Goal: Task Accomplishment & Management: Use online tool/utility

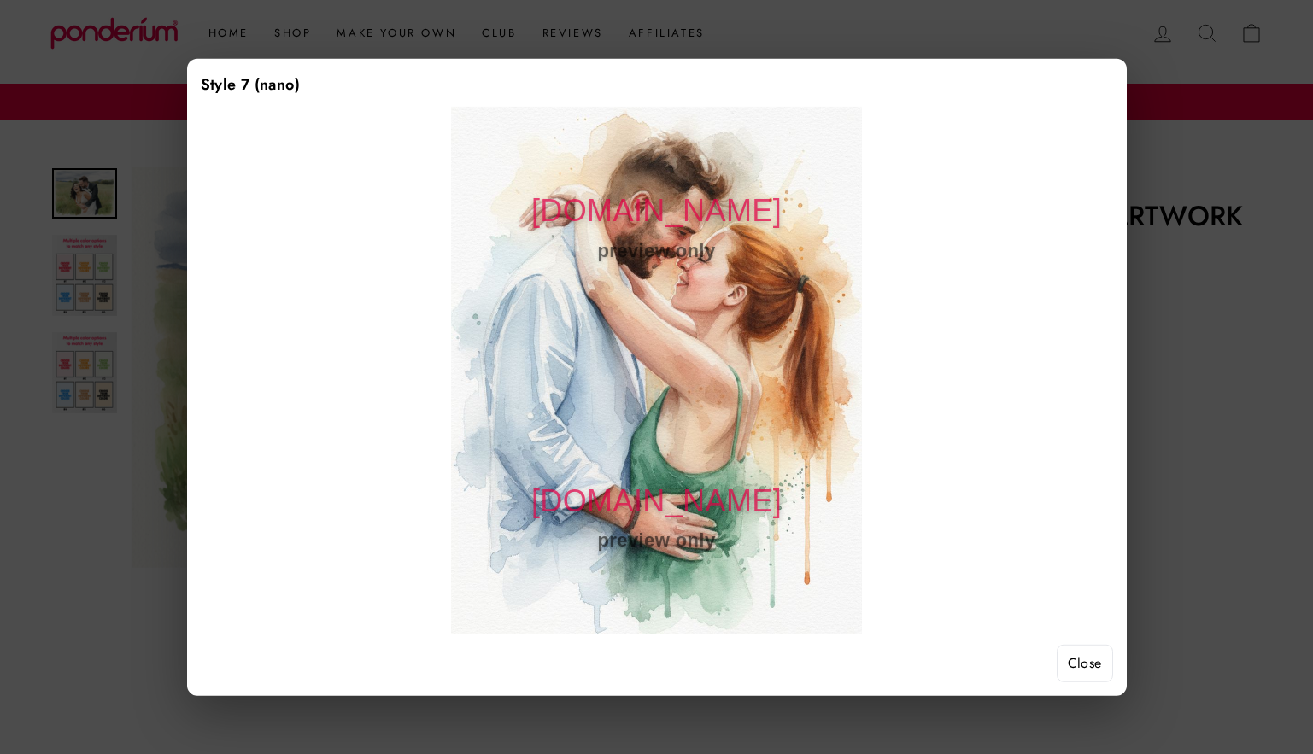
scroll to position [1318, 0]
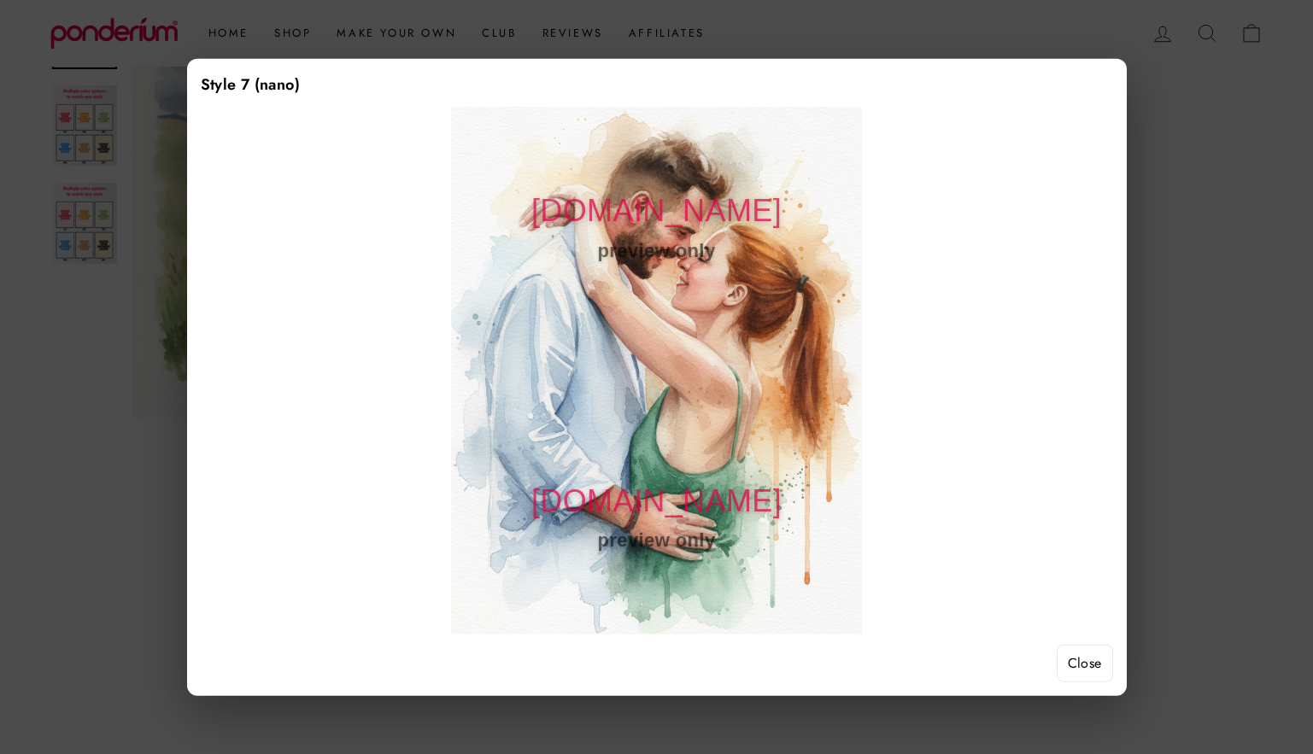
click at [1206, 178] on div at bounding box center [656, 377] width 1313 height 754
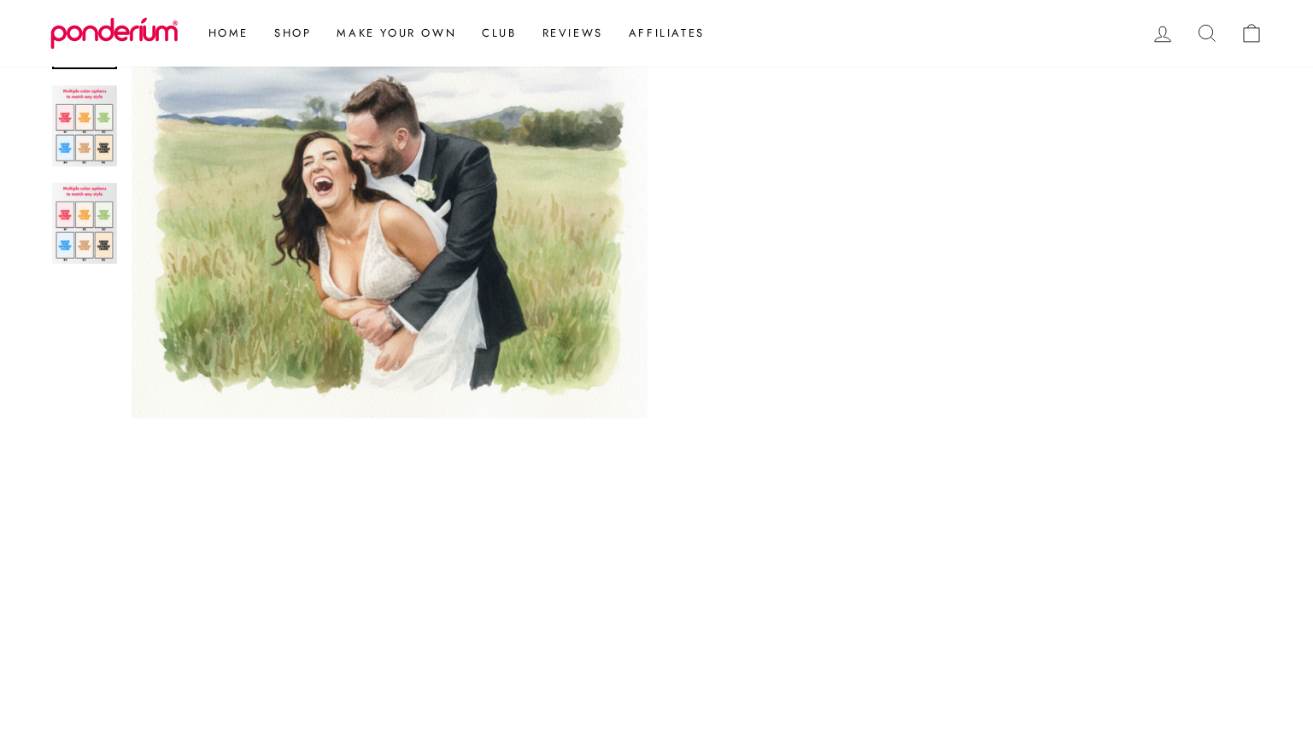
scroll to position [488, 0]
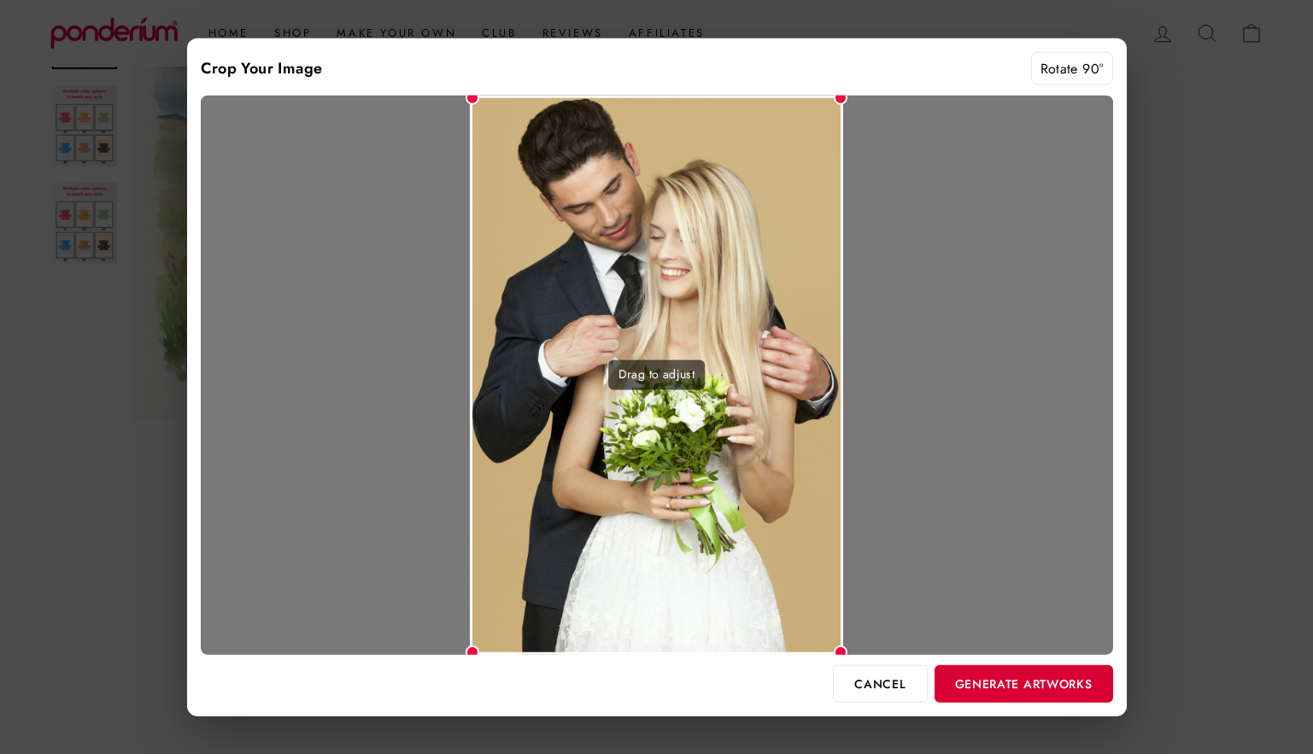
click at [1041, 692] on button "Generate Artworks" at bounding box center [1024, 684] width 179 height 38
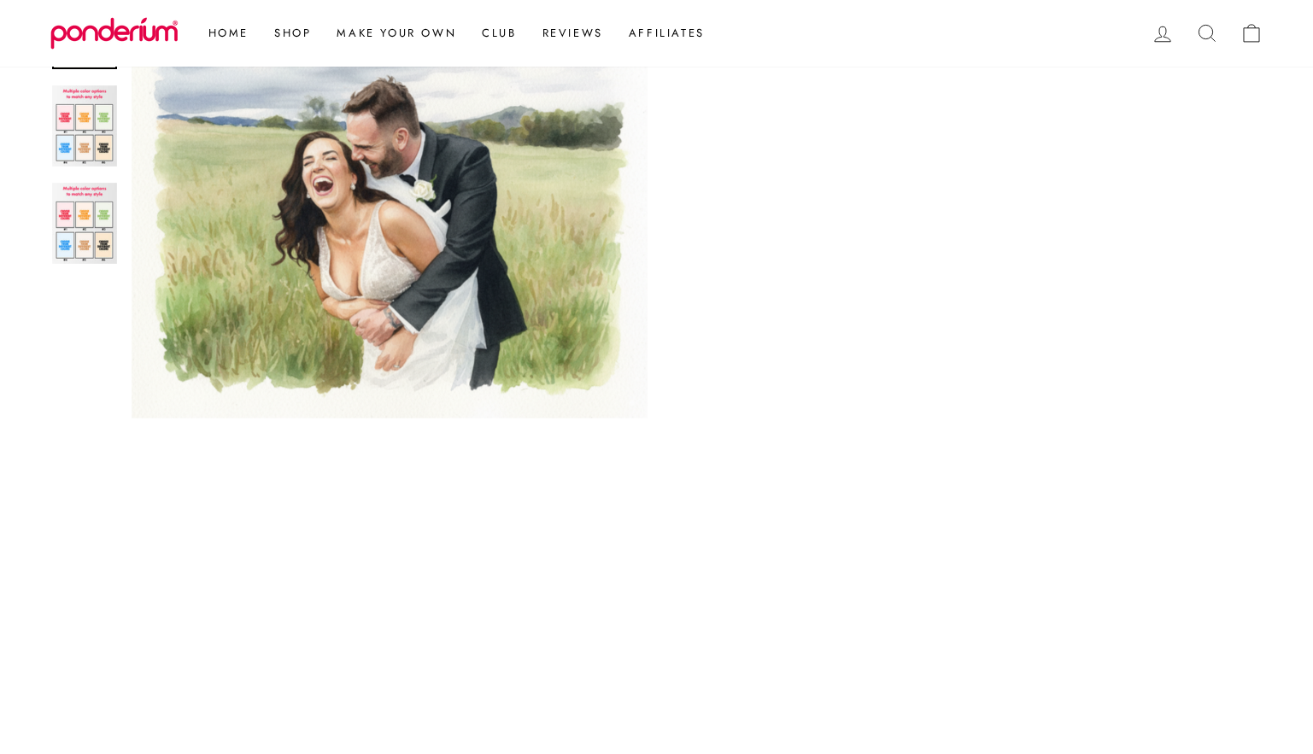
scroll to position [833, 0]
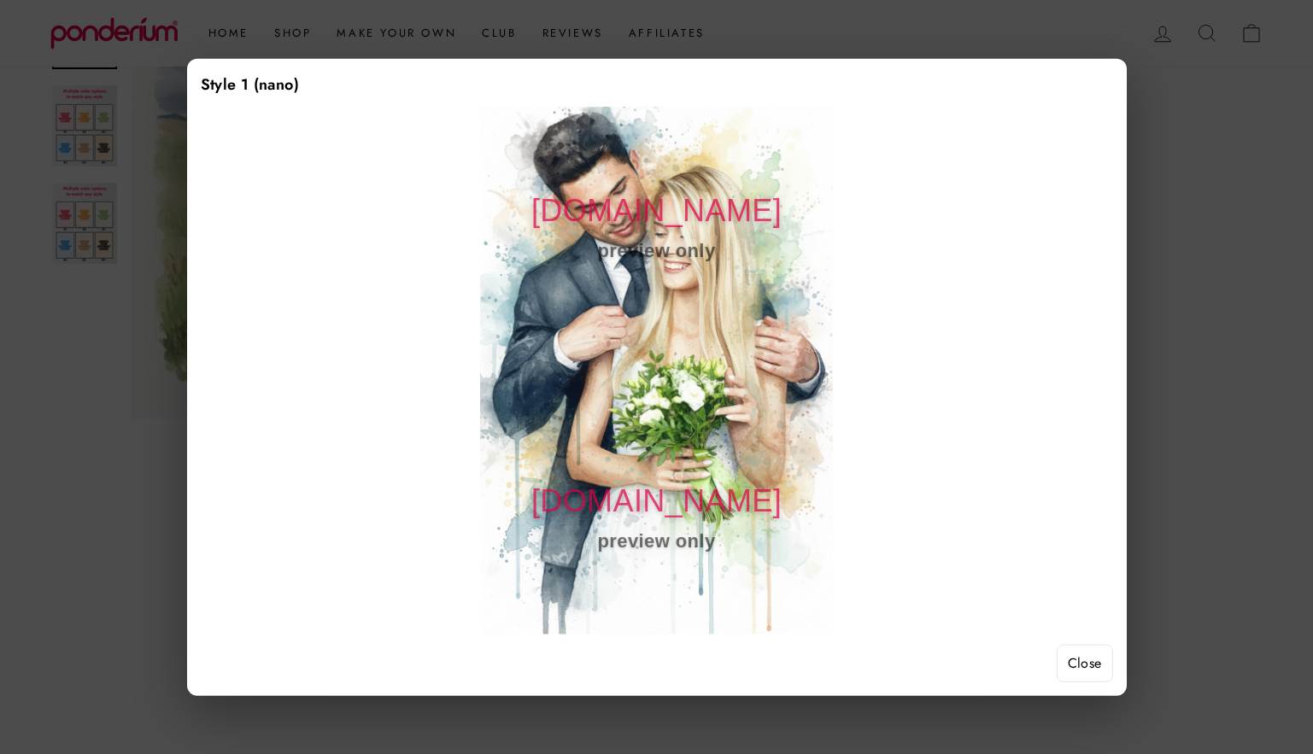
click at [1080, 670] on button "Close" at bounding box center [1085, 664] width 56 height 38
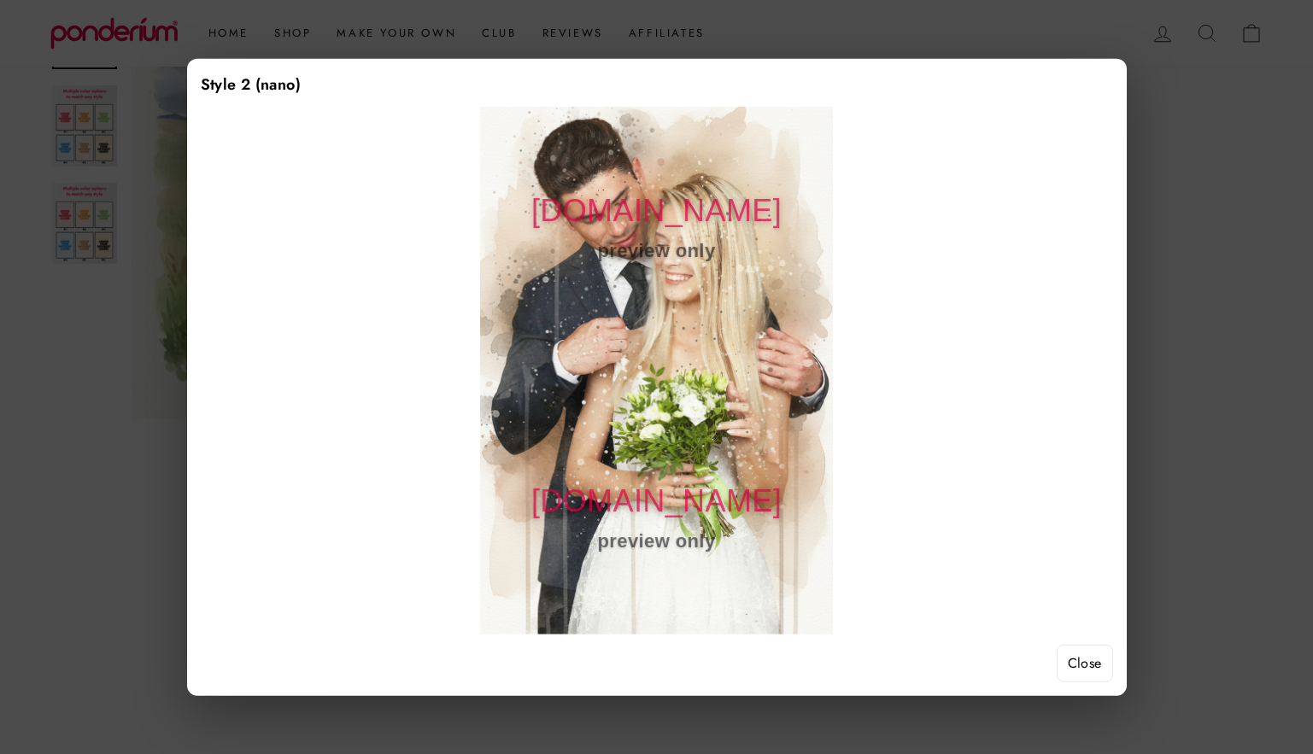
click at [1089, 664] on button "Close" at bounding box center [1085, 664] width 56 height 38
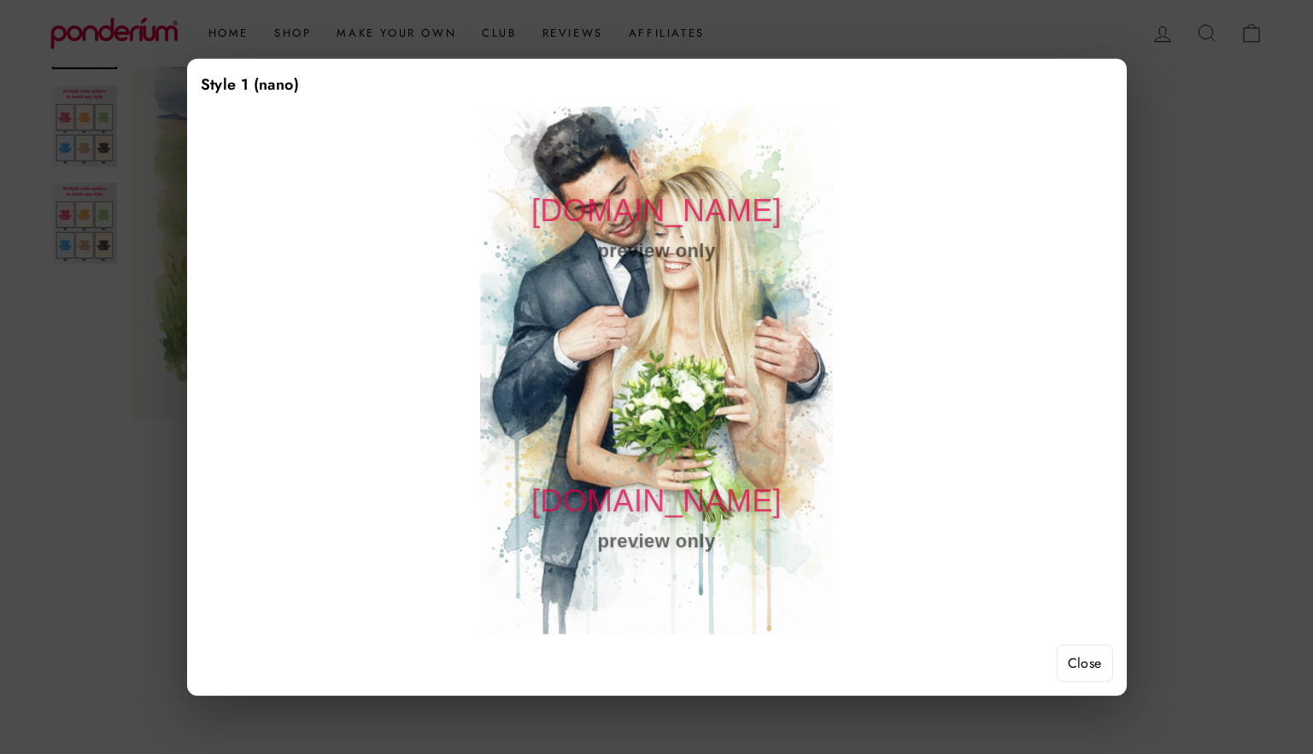
click at [1094, 665] on button "Close" at bounding box center [1085, 664] width 56 height 38
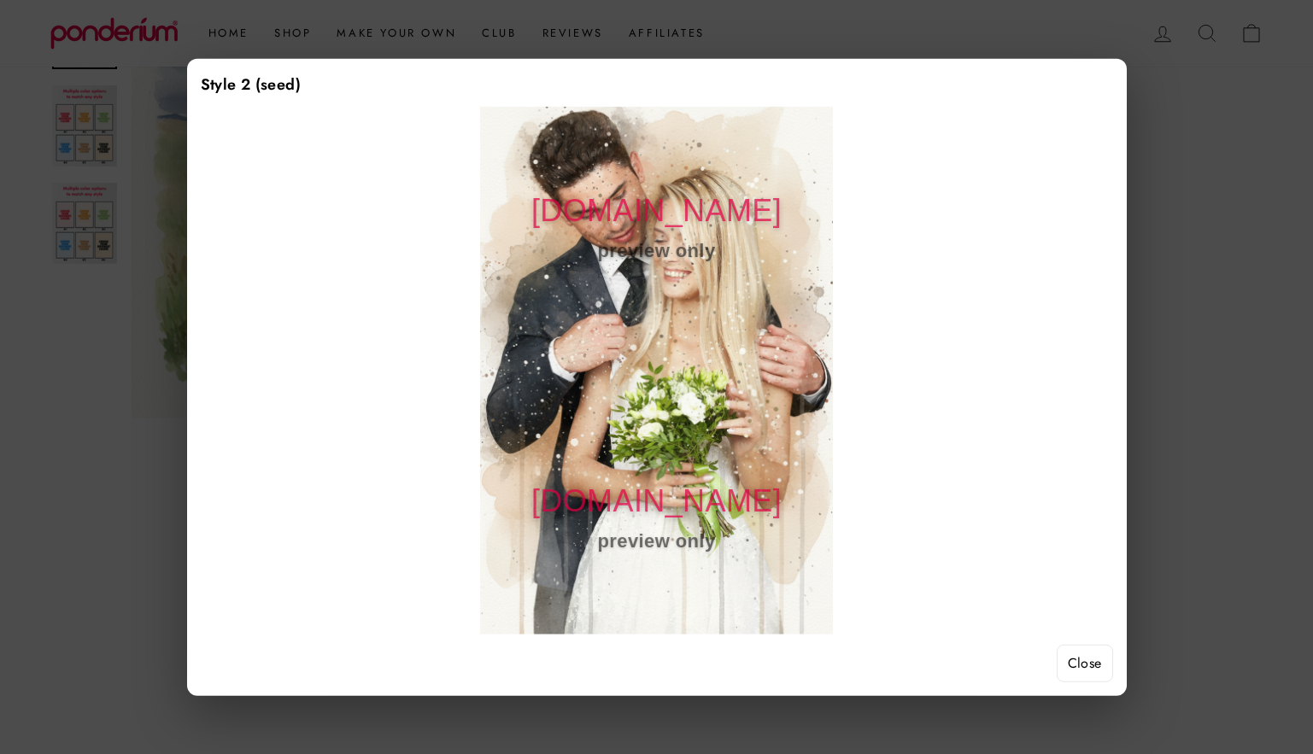
click at [1084, 670] on button "Close" at bounding box center [1085, 664] width 56 height 38
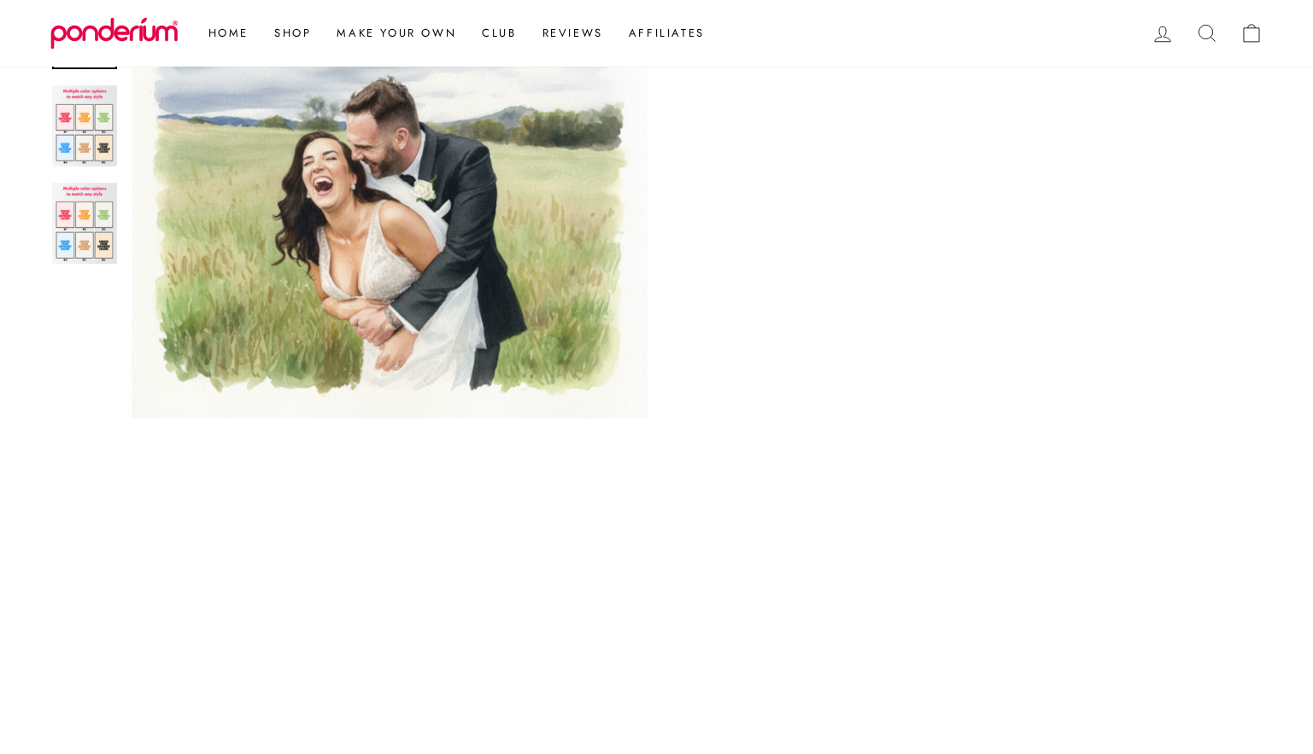
scroll to position [1297, 0]
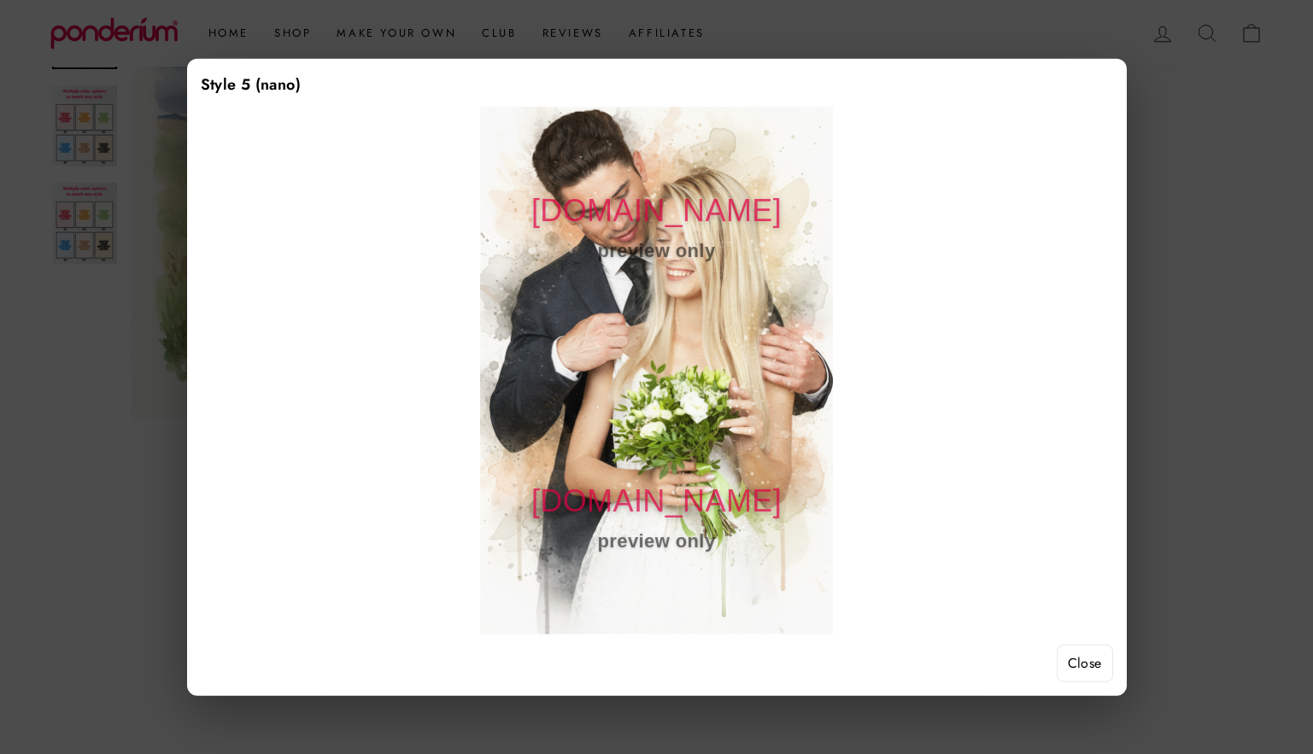
click at [1086, 659] on button "Close" at bounding box center [1085, 664] width 56 height 38
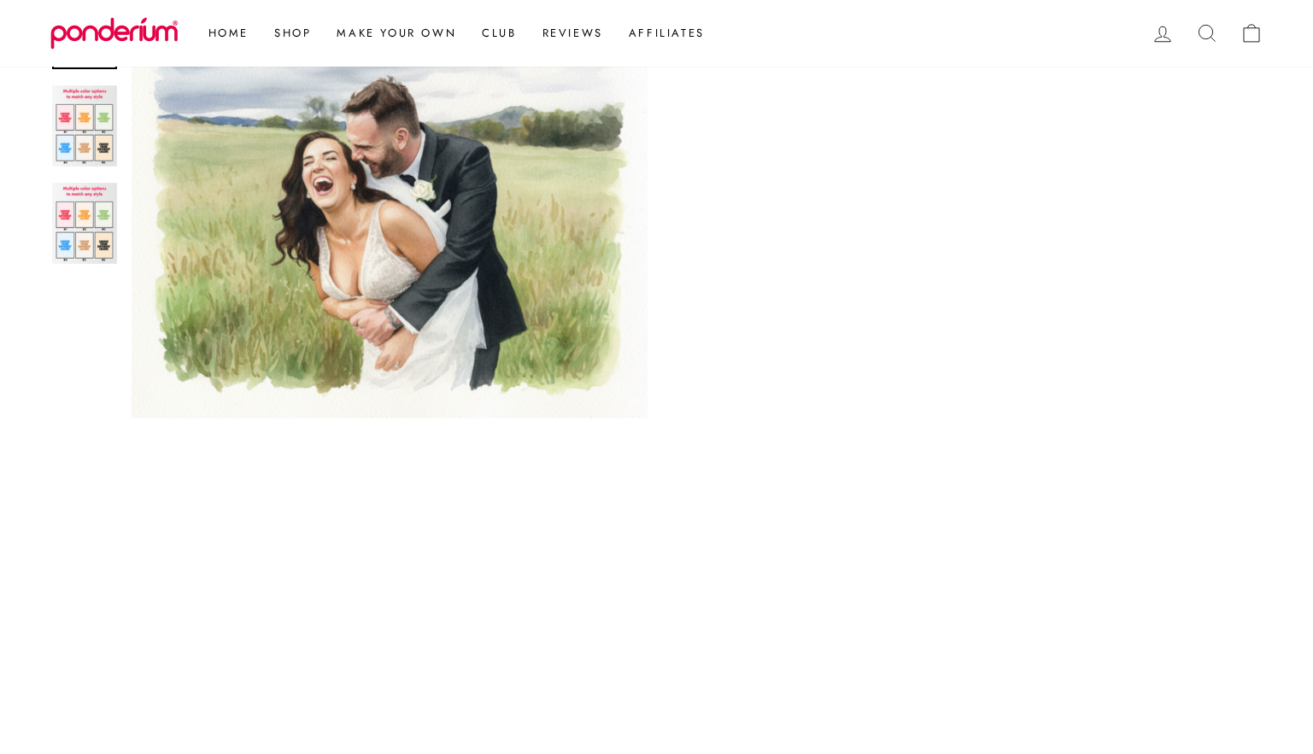
scroll to position [1372, 0]
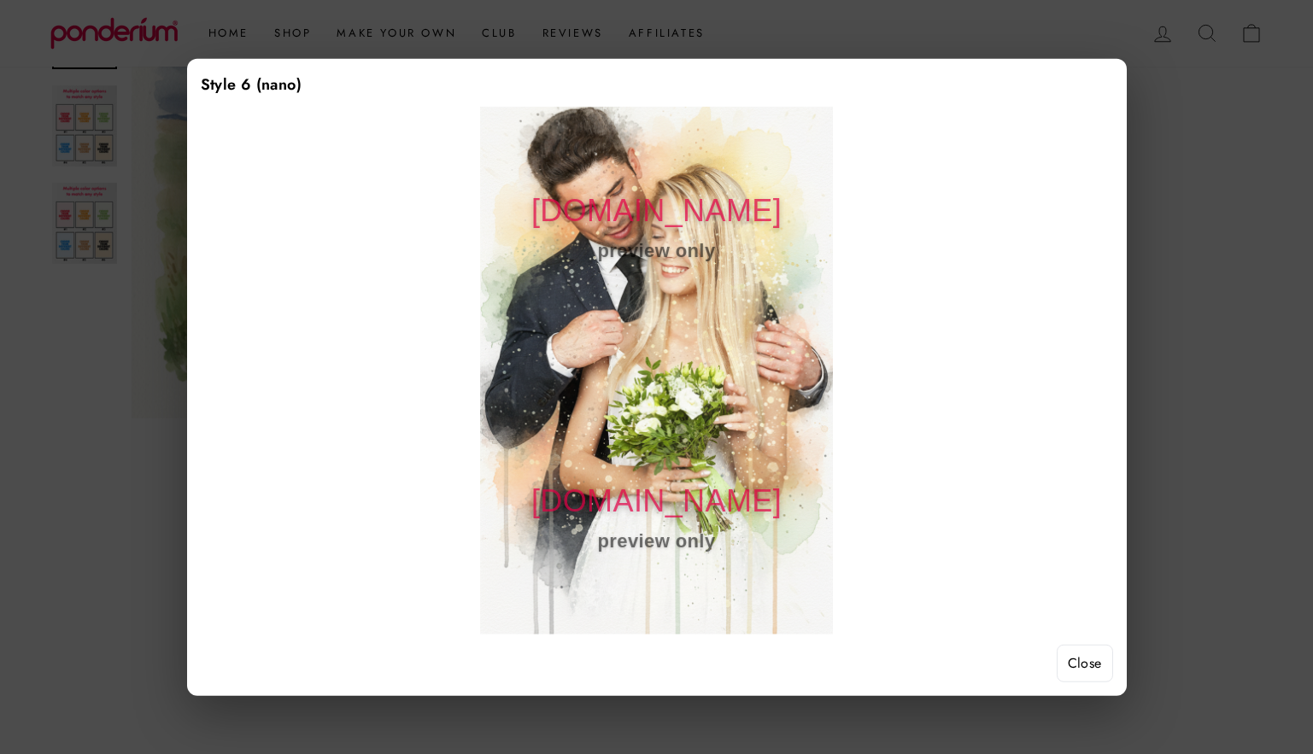
click at [1078, 666] on button "Close" at bounding box center [1085, 664] width 56 height 38
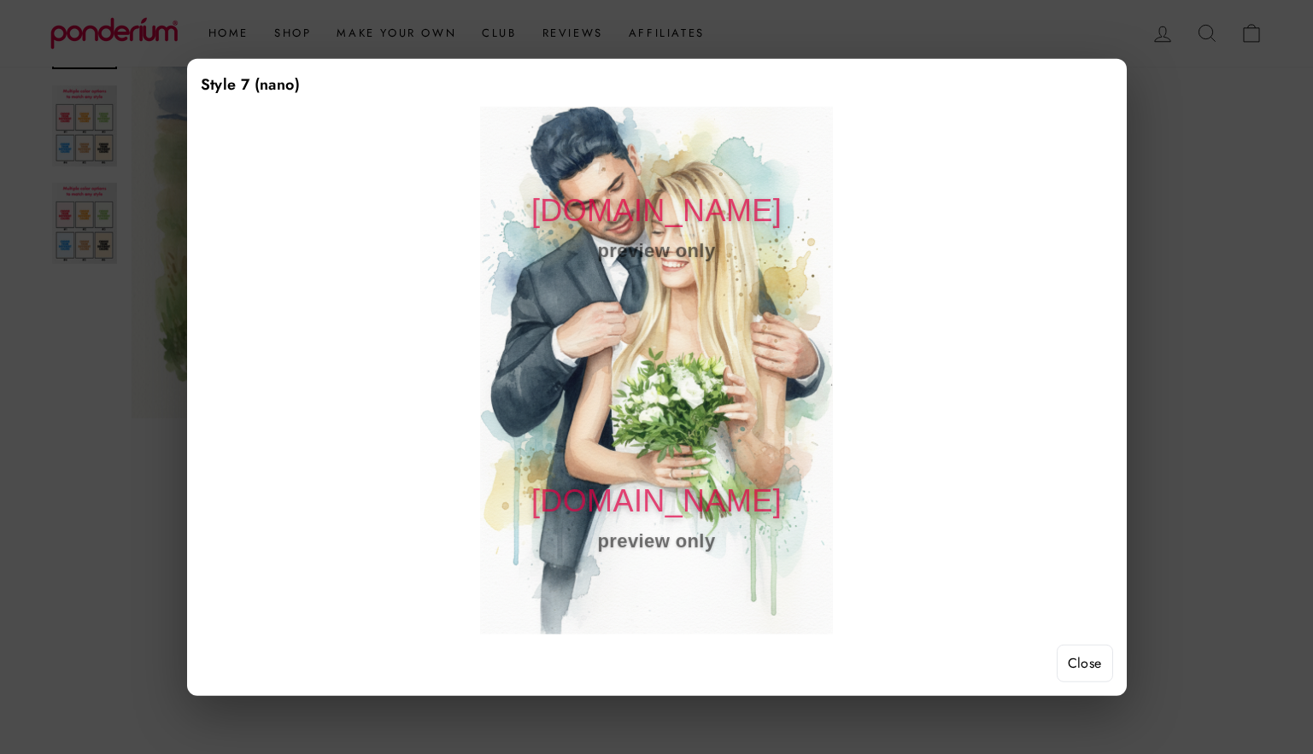
click at [1090, 657] on button "Close" at bounding box center [1085, 664] width 56 height 38
click at [1088, 667] on button "Close" at bounding box center [1085, 664] width 56 height 38
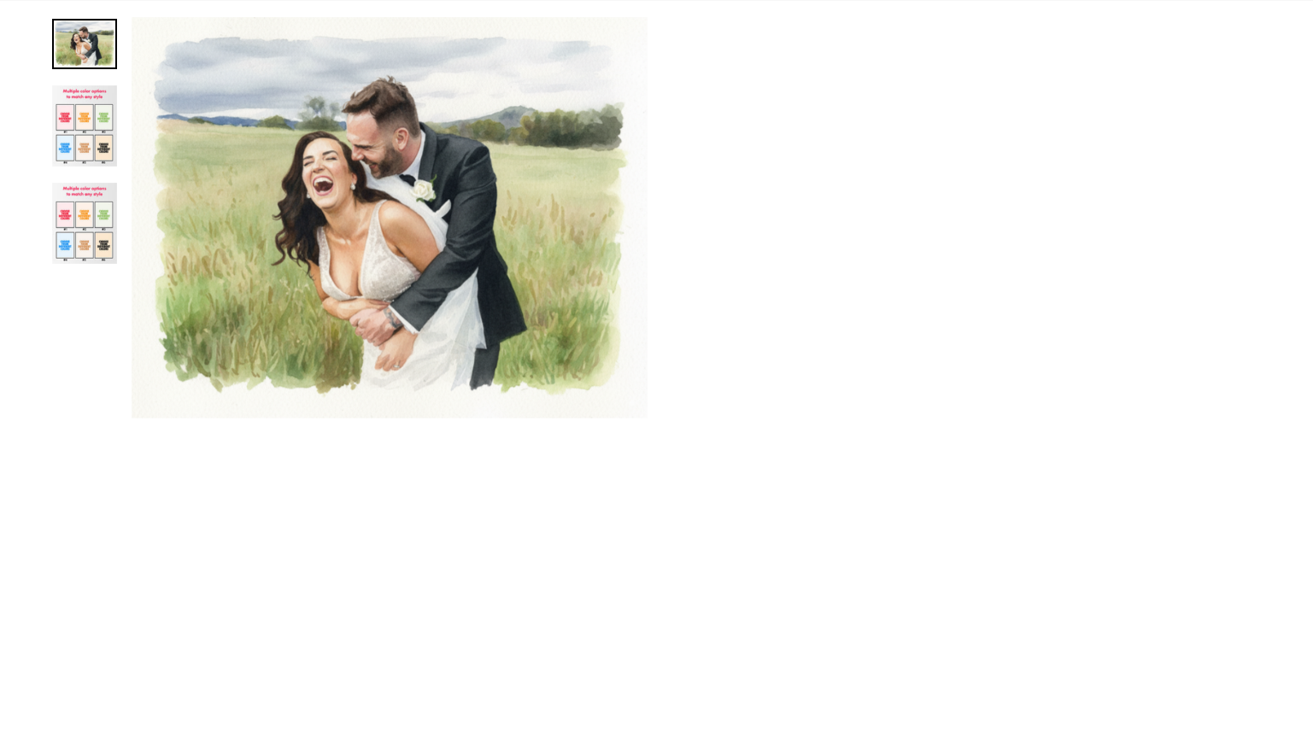
scroll to position [514, 0]
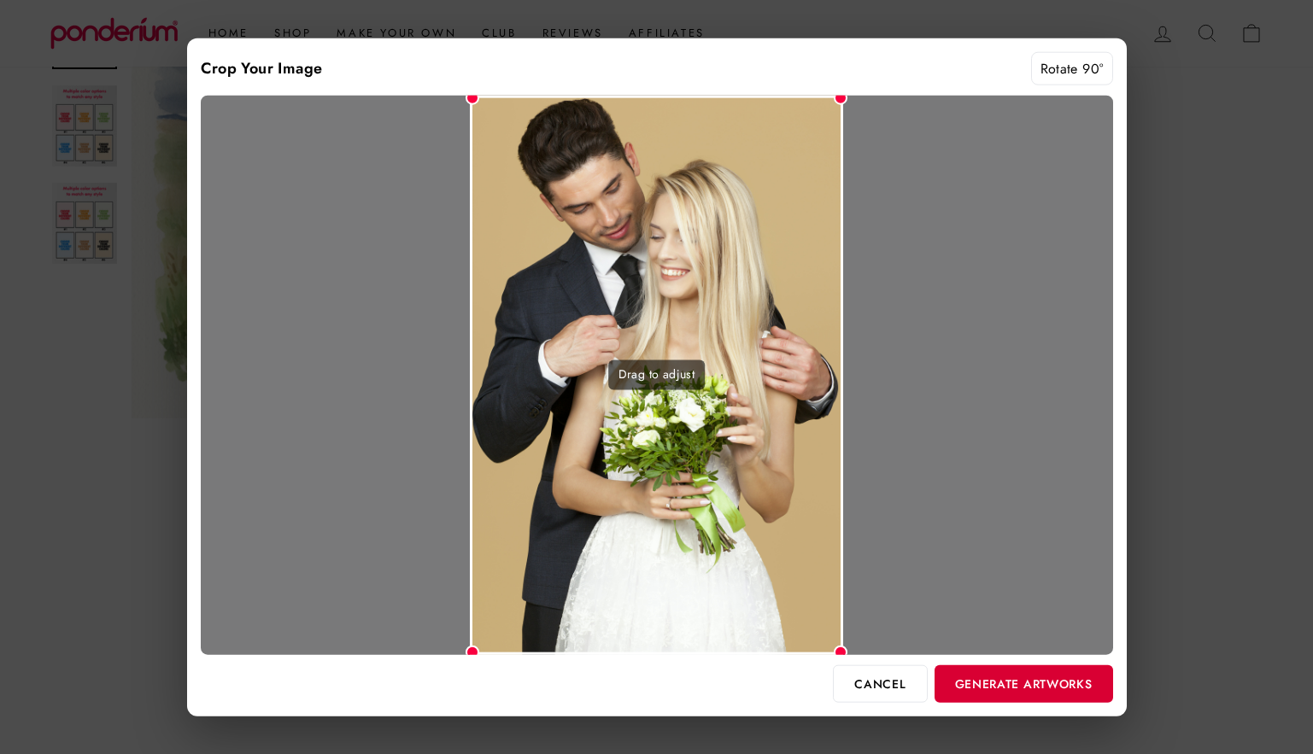
click at [996, 678] on button "Generate Artworks" at bounding box center [1024, 684] width 179 height 38
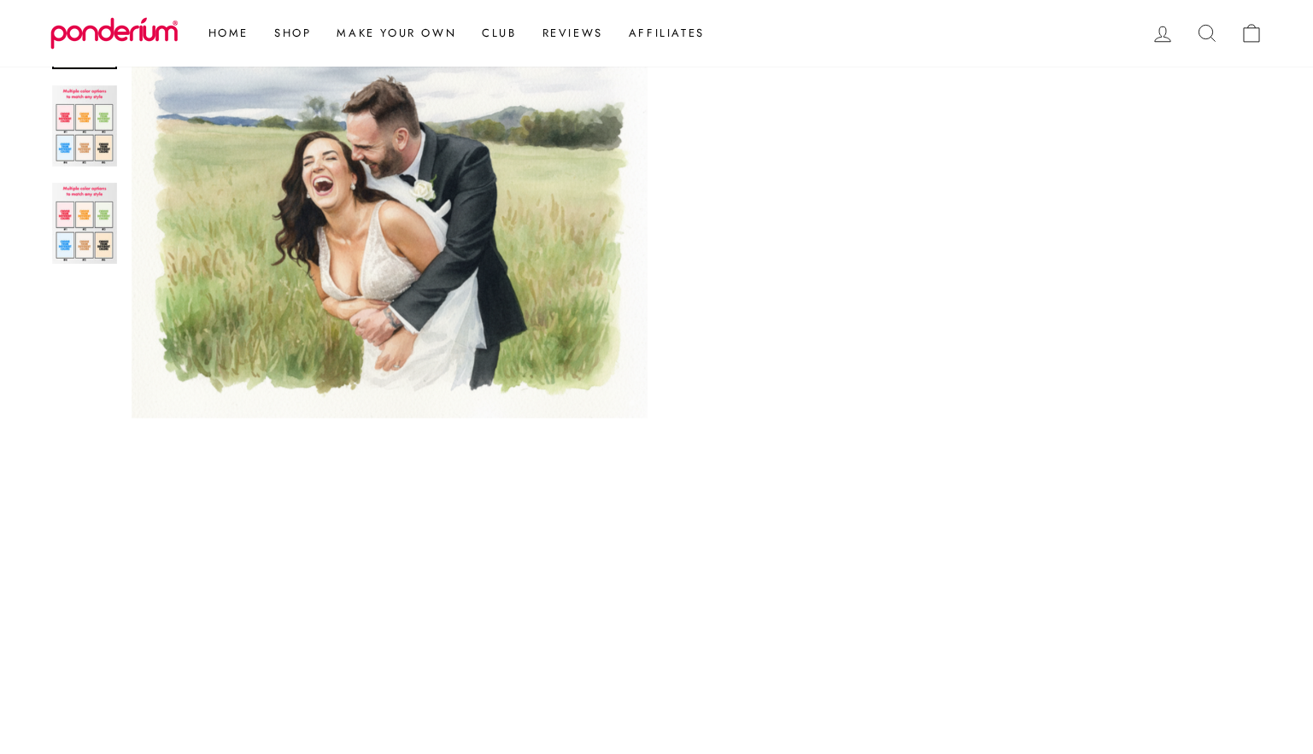
scroll to position [810, 0]
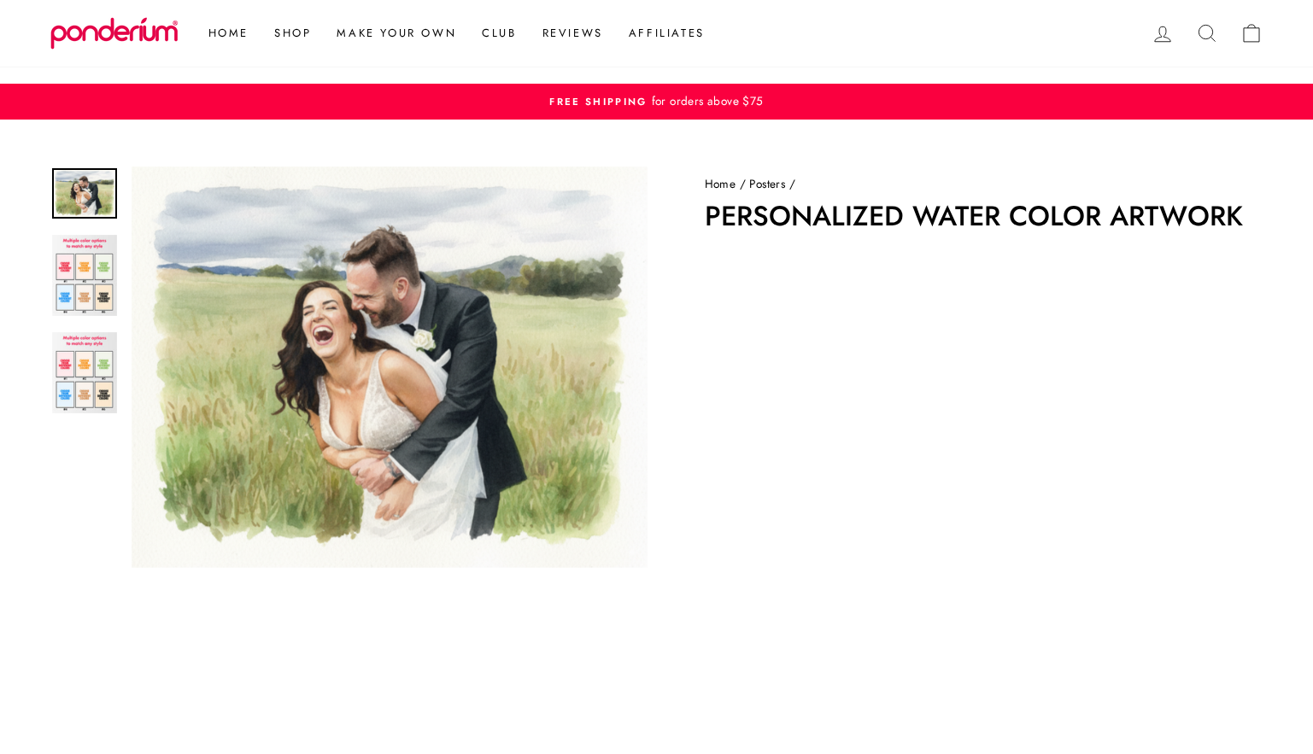
scroll to position [810, 0]
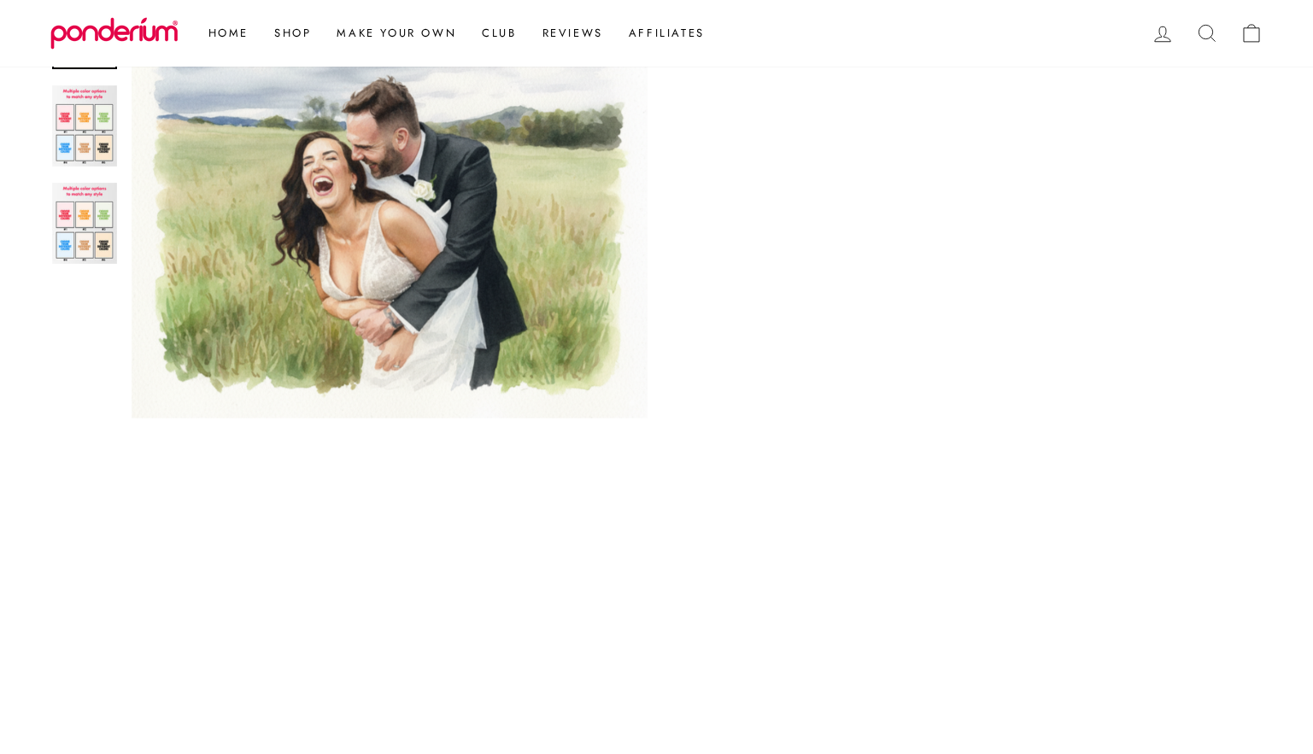
scroll to position [511, 0]
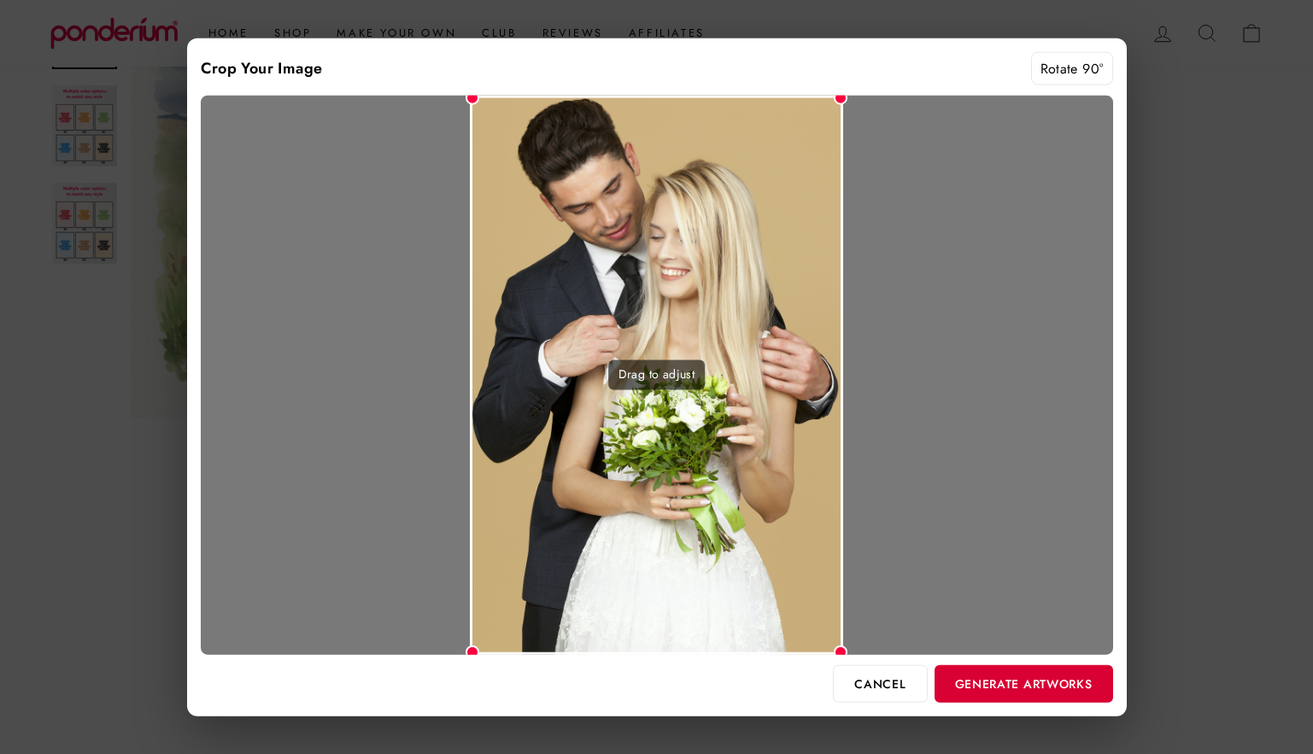
click at [1003, 672] on button "Generate Artworks" at bounding box center [1024, 684] width 179 height 38
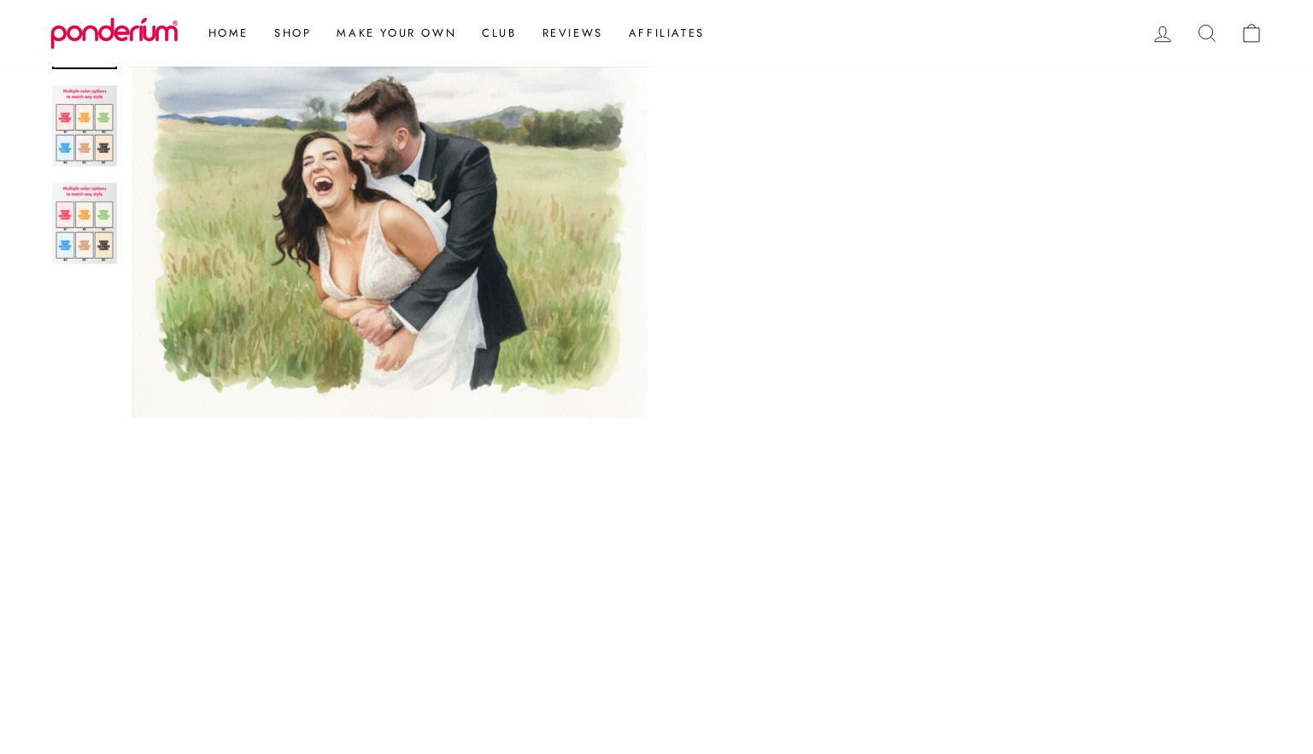
scroll to position [749, 0]
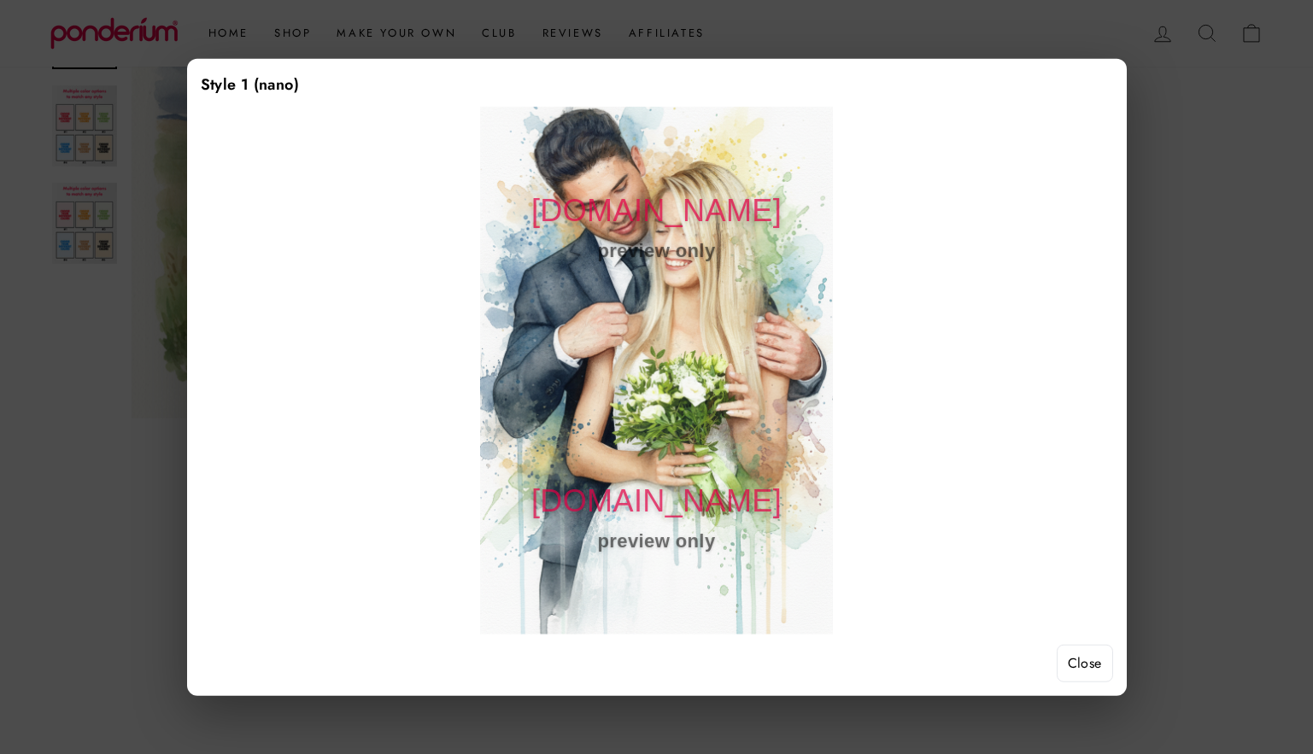
click at [1078, 661] on button "Close" at bounding box center [1085, 664] width 56 height 38
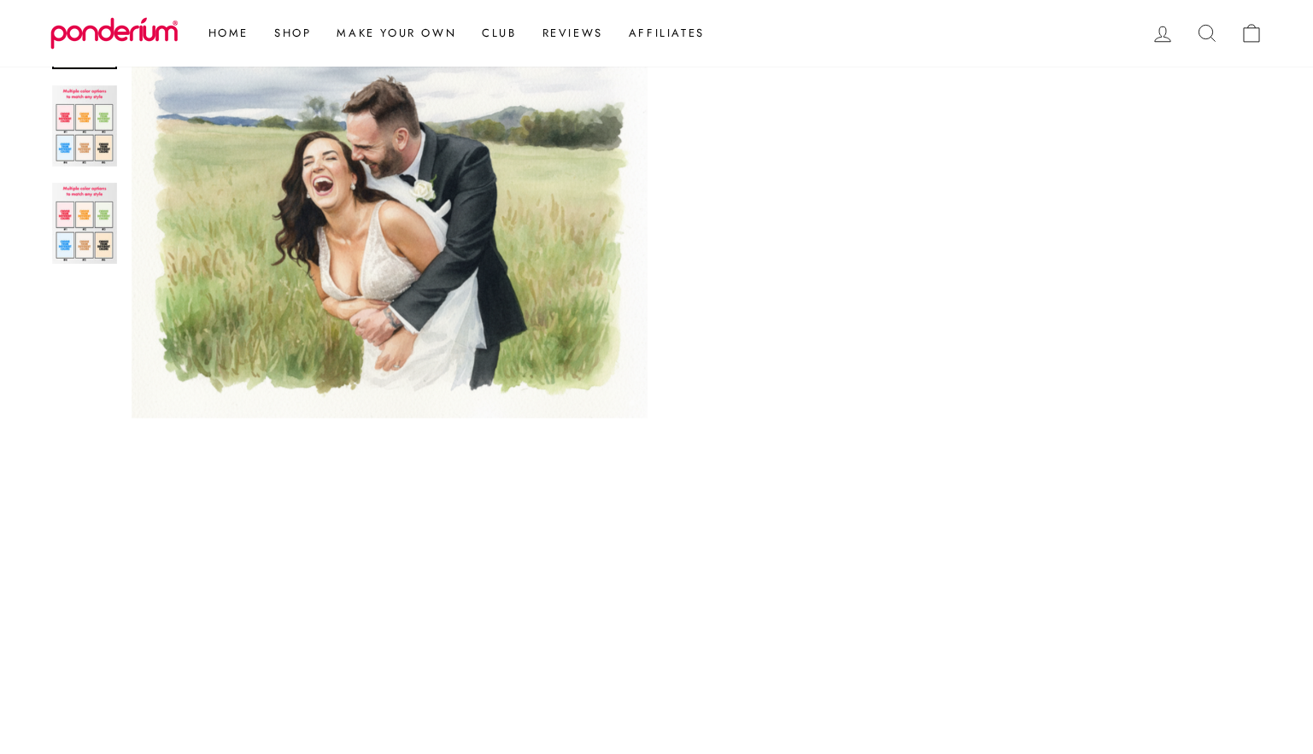
scroll to position [657, 0]
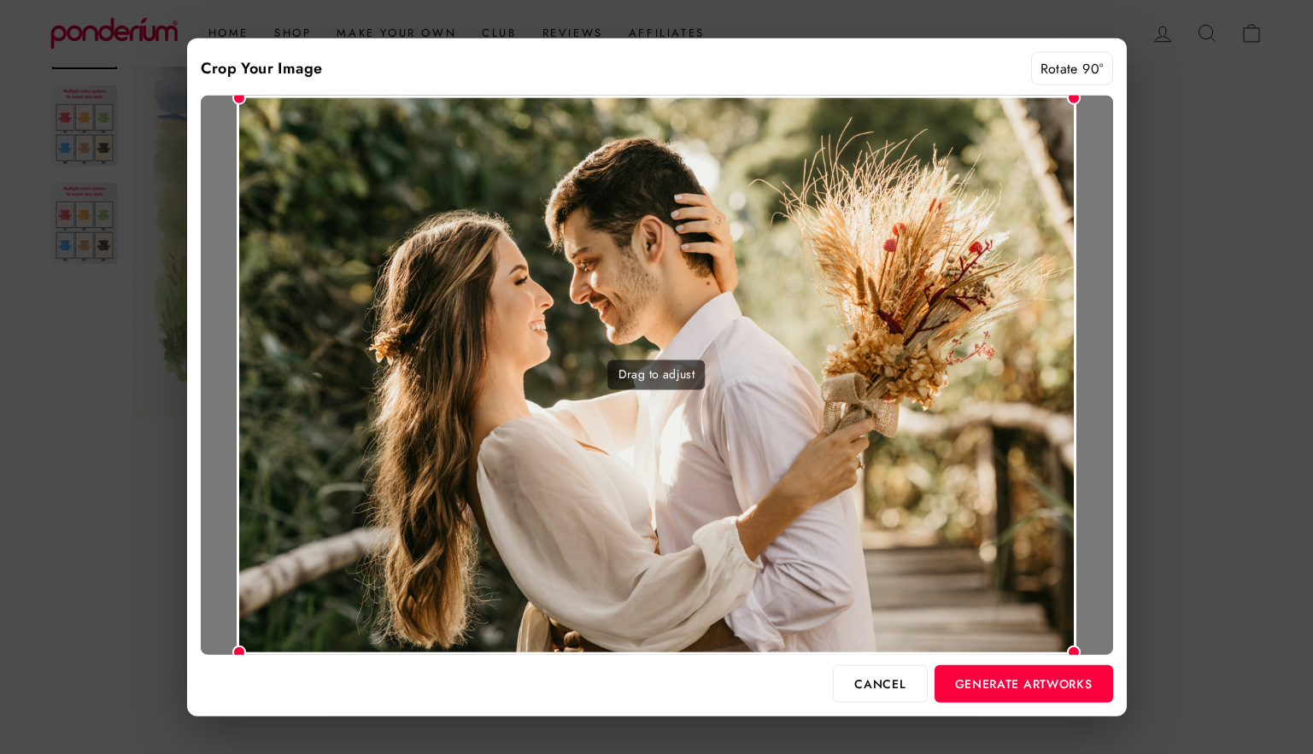
click at [1071, 646] on div at bounding box center [1074, 652] width 14 height 14
click at [1038, 684] on button "Generate Artworks" at bounding box center [1024, 684] width 179 height 38
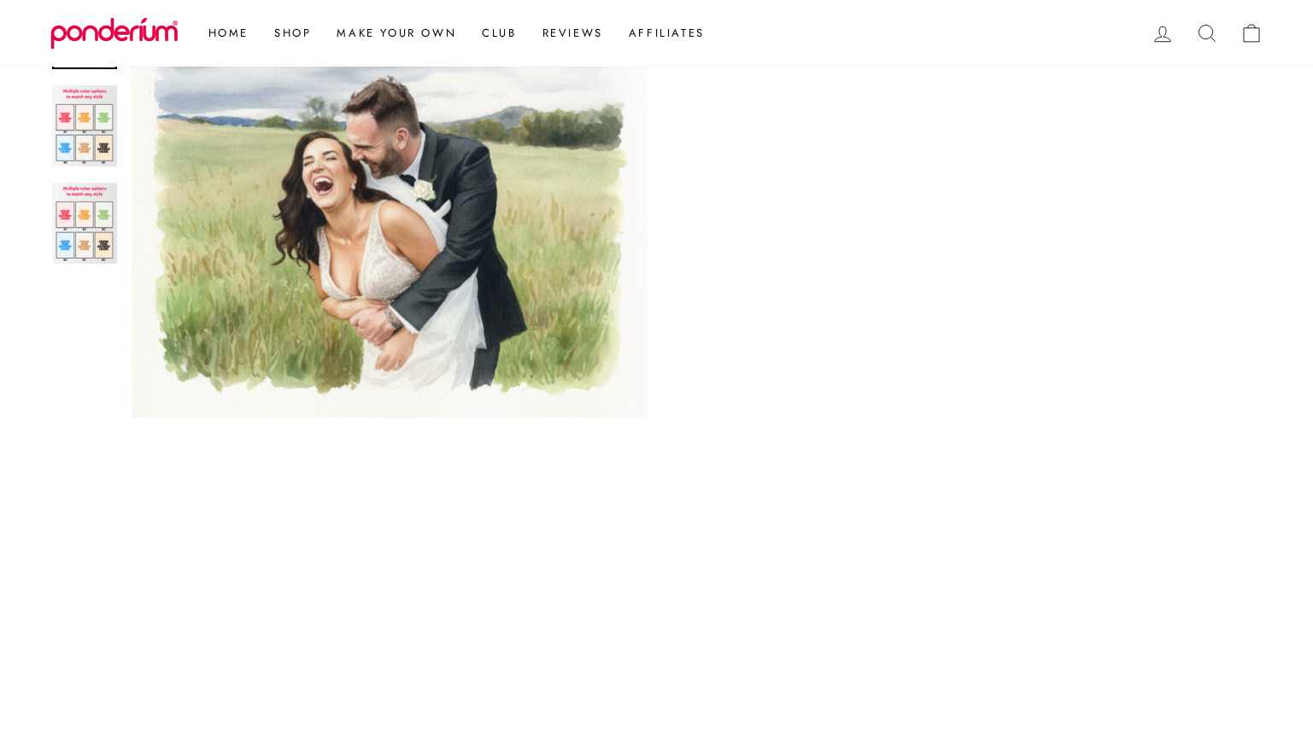
scroll to position [904, 0]
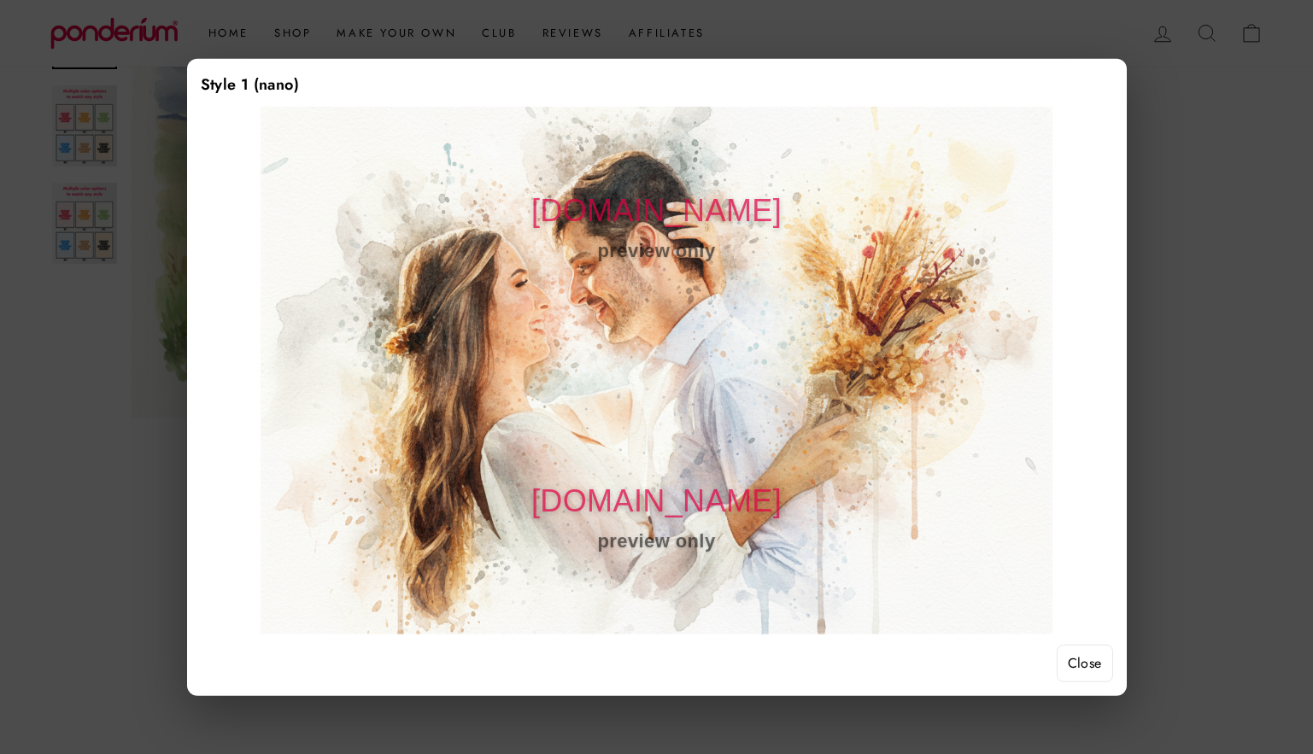
click at [1081, 668] on button "Close" at bounding box center [1085, 664] width 56 height 38
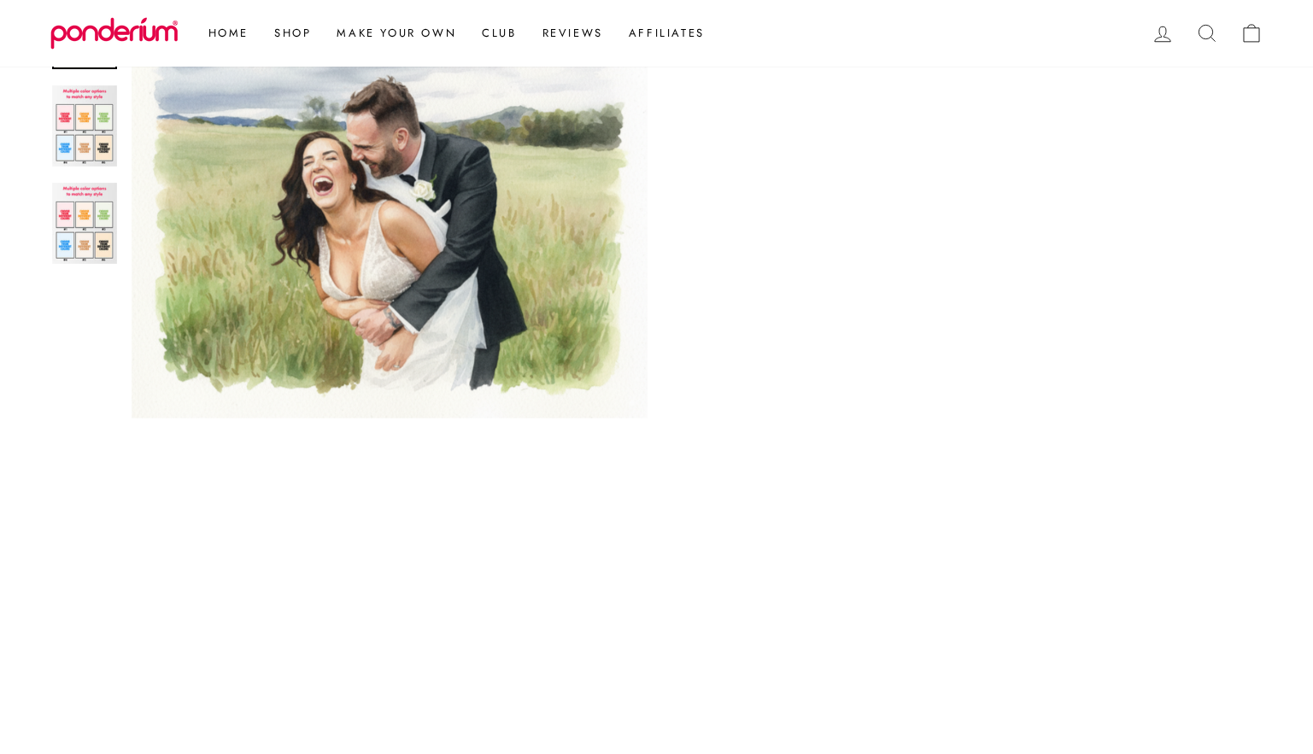
scroll to position [1531, 0]
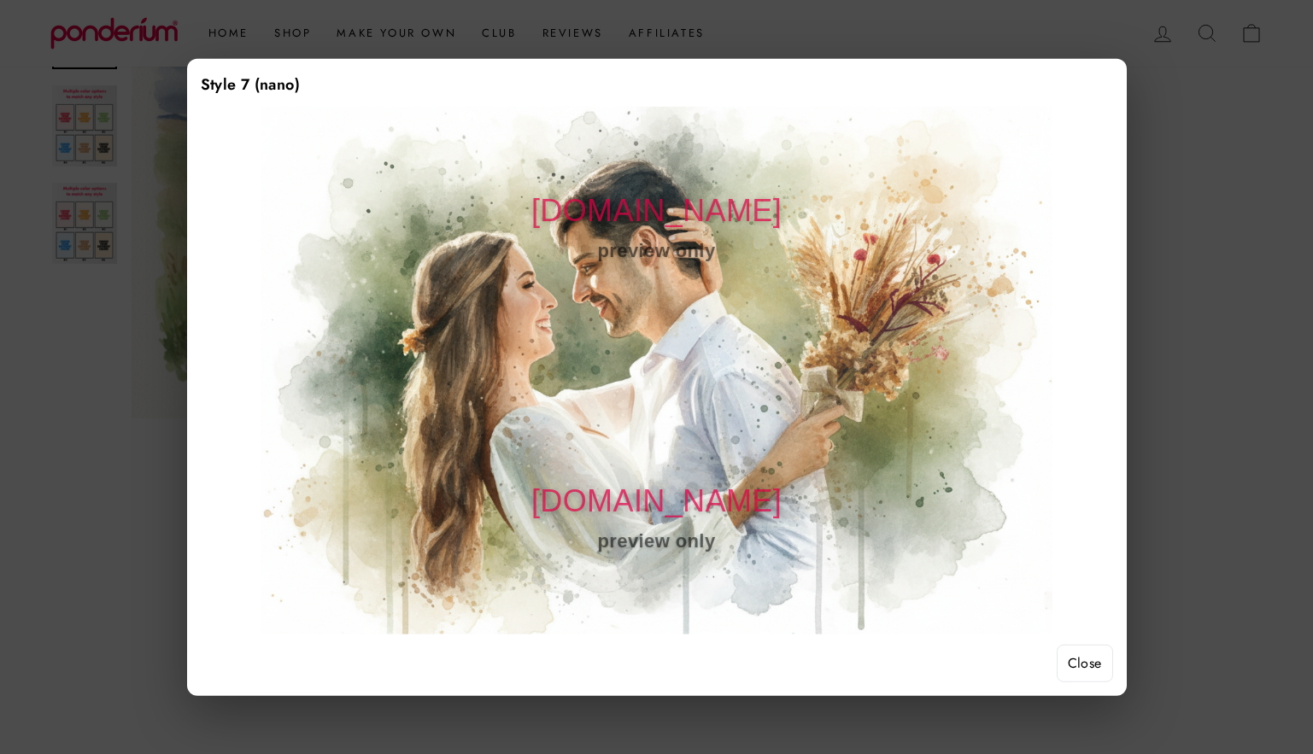
click at [1083, 657] on button "Close" at bounding box center [1085, 664] width 56 height 38
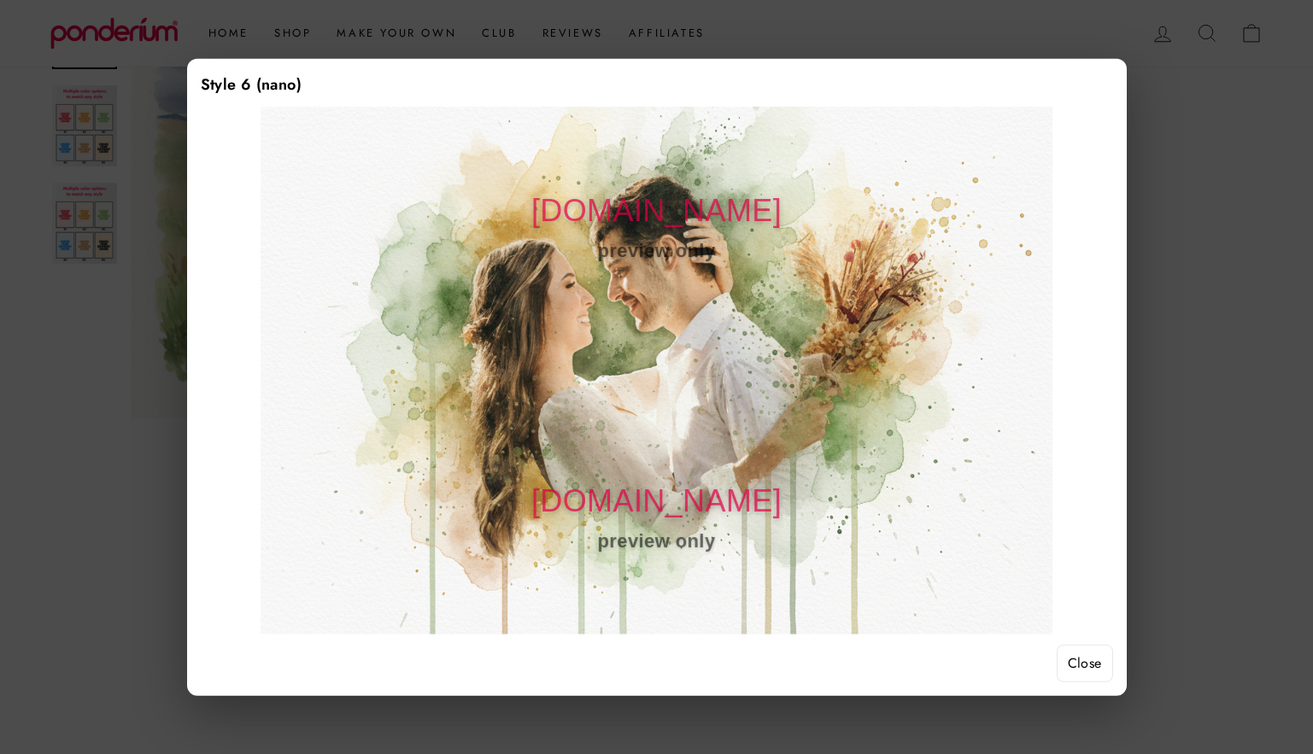
click at [1080, 666] on button "Close" at bounding box center [1085, 664] width 56 height 38
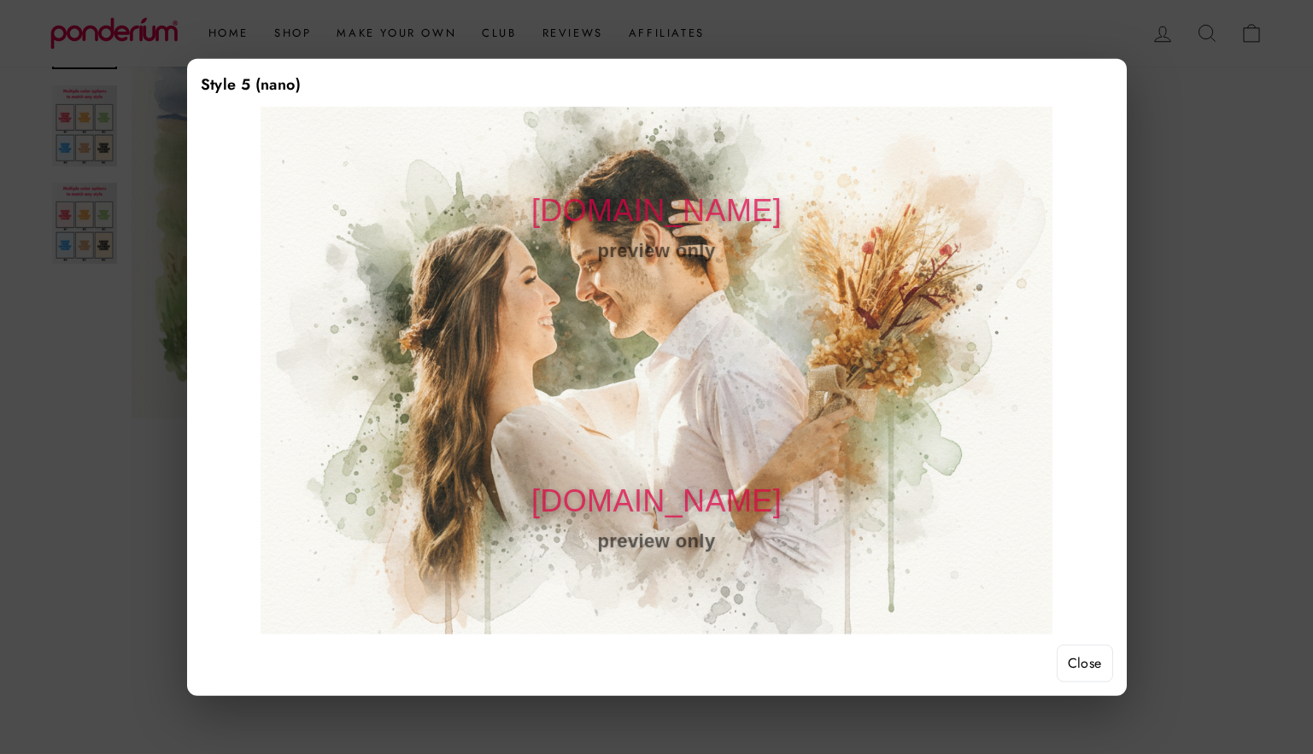
click at [1067, 664] on button "Close" at bounding box center [1085, 664] width 56 height 38
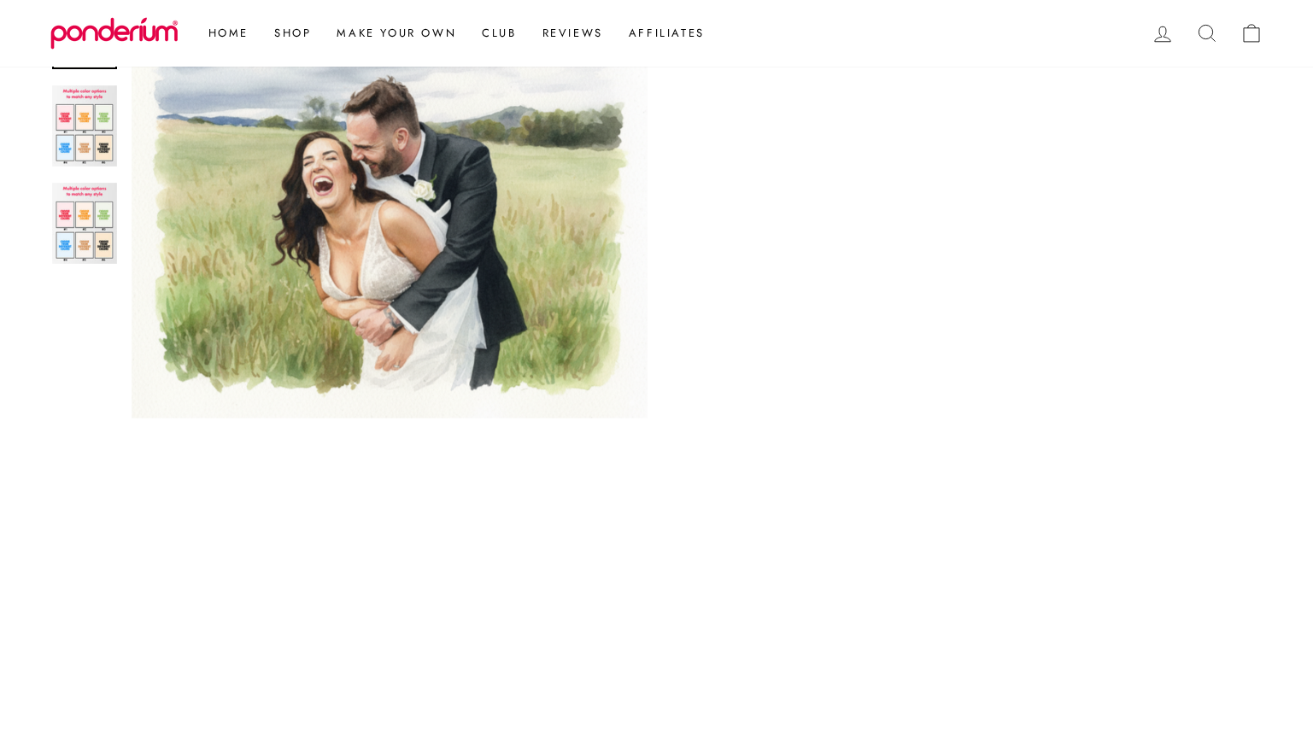
scroll to position [1319, 0]
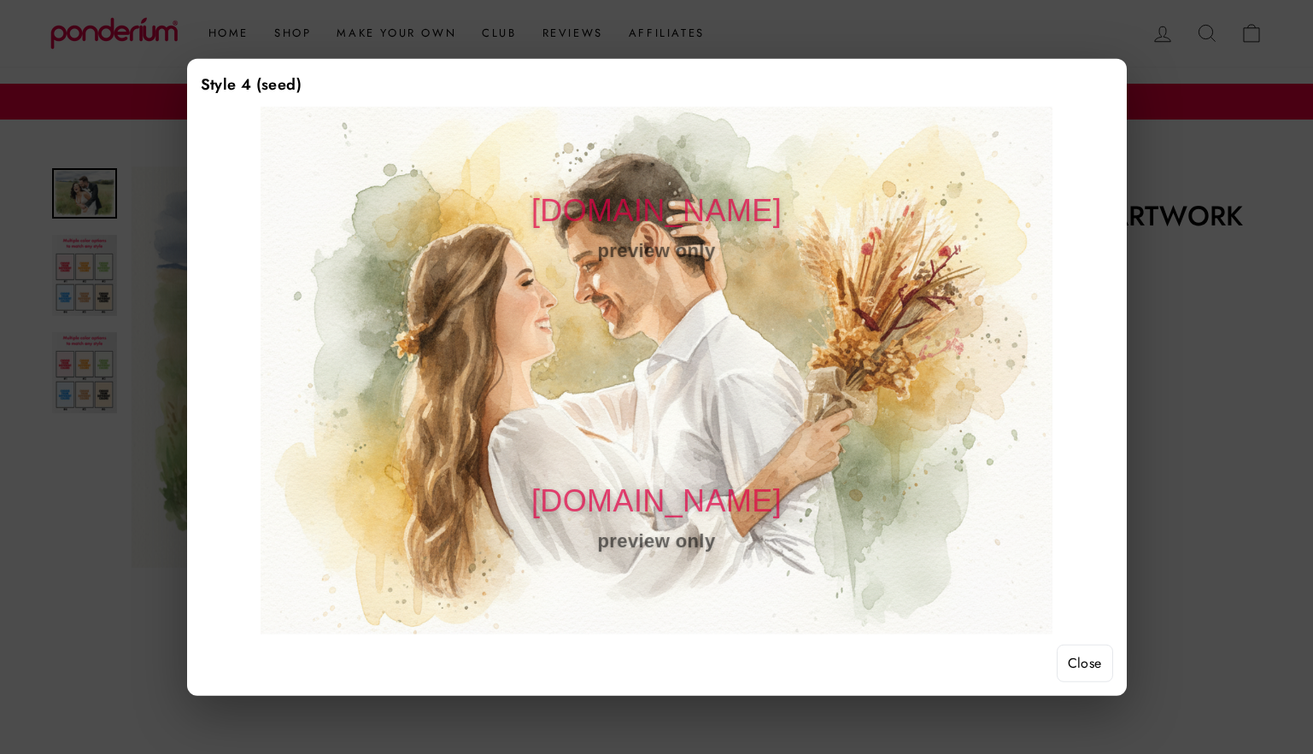
scroll to position [1319, 0]
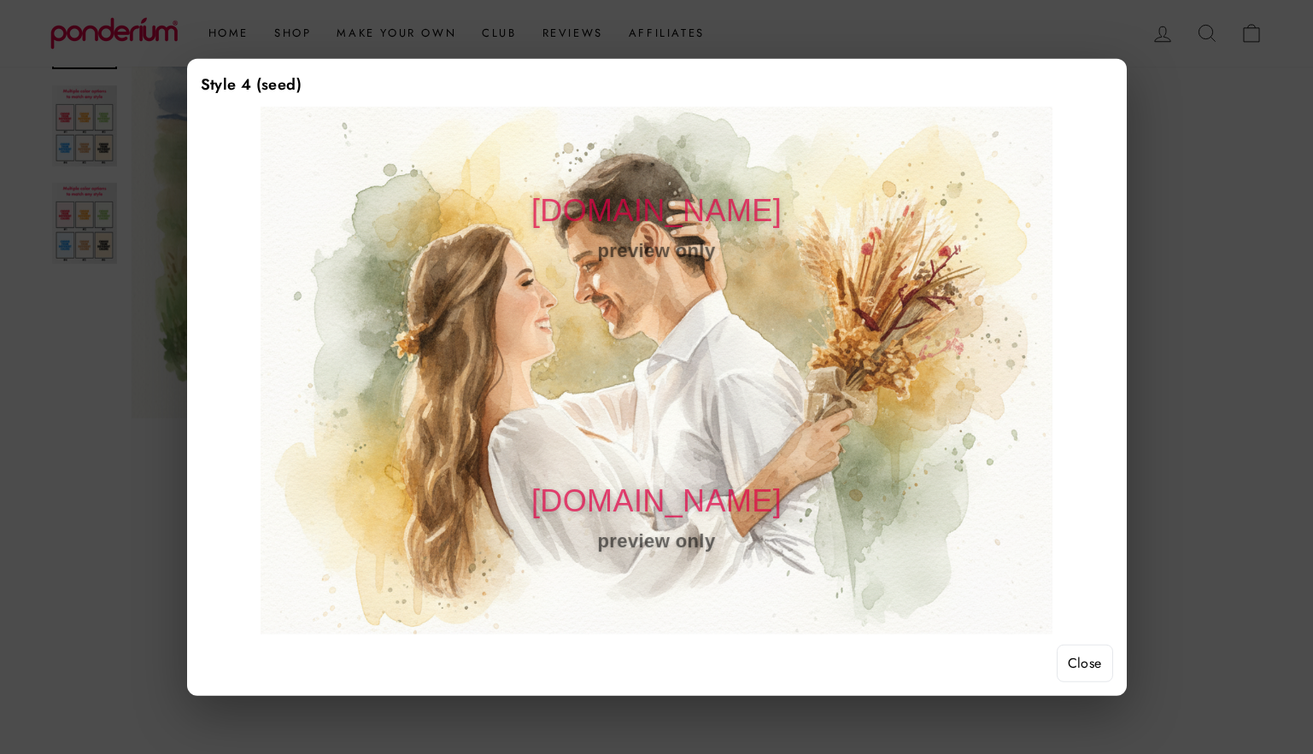
click at [1078, 664] on button "Close" at bounding box center [1085, 664] width 56 height 38
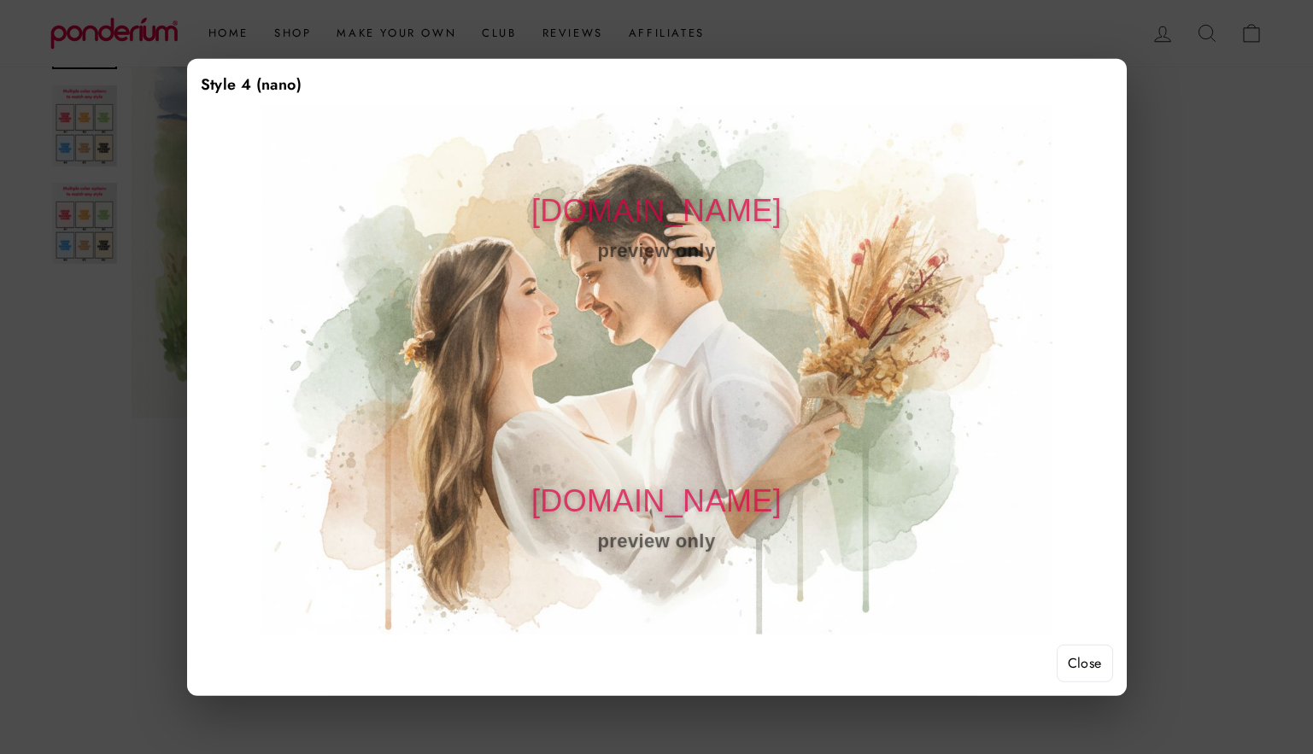
click at [1089, 676] on button "Close" at bounding box center [1085, 664] width 56 height 38
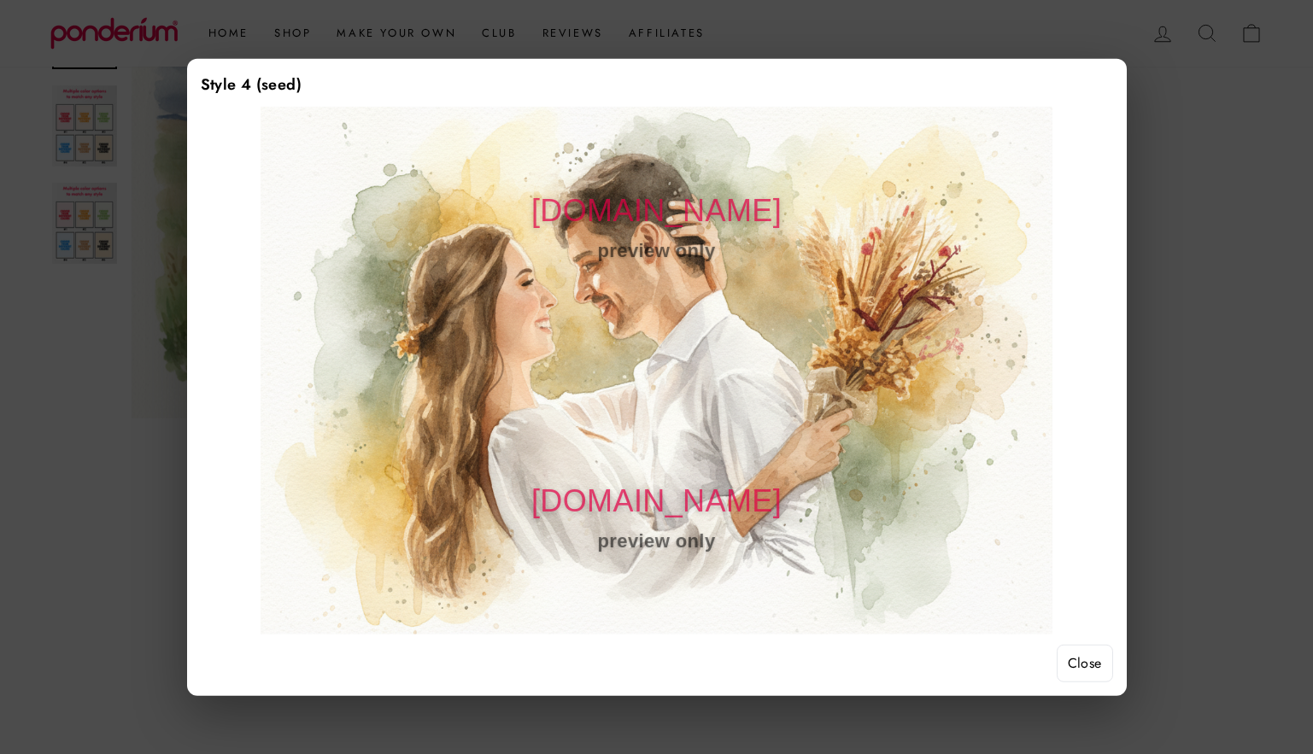
click at [1080, 659] on button "Close" at bounding box center [1085, 664] width 56 height 38
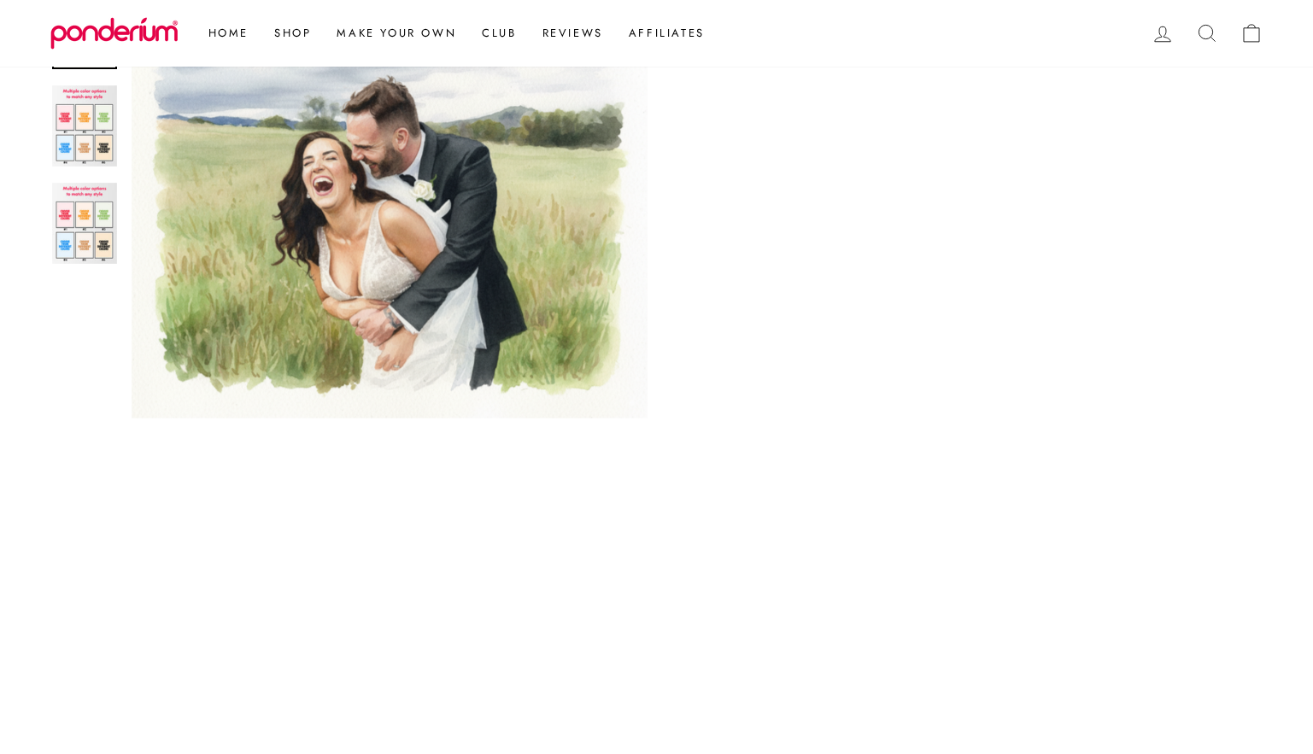
scroll to position [495, 0]
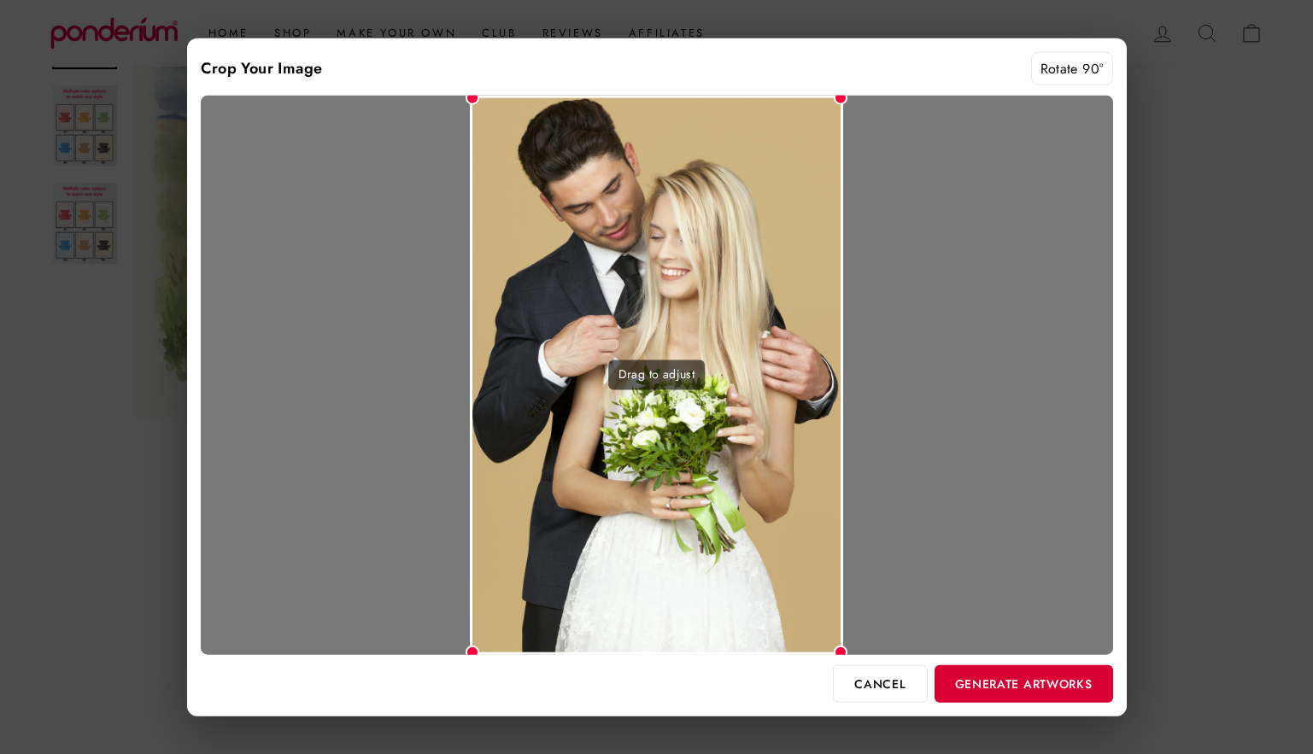
click at [1012, 684] on button "Generate Artworks" at bounding box center [1024, 684] width 179 height 38
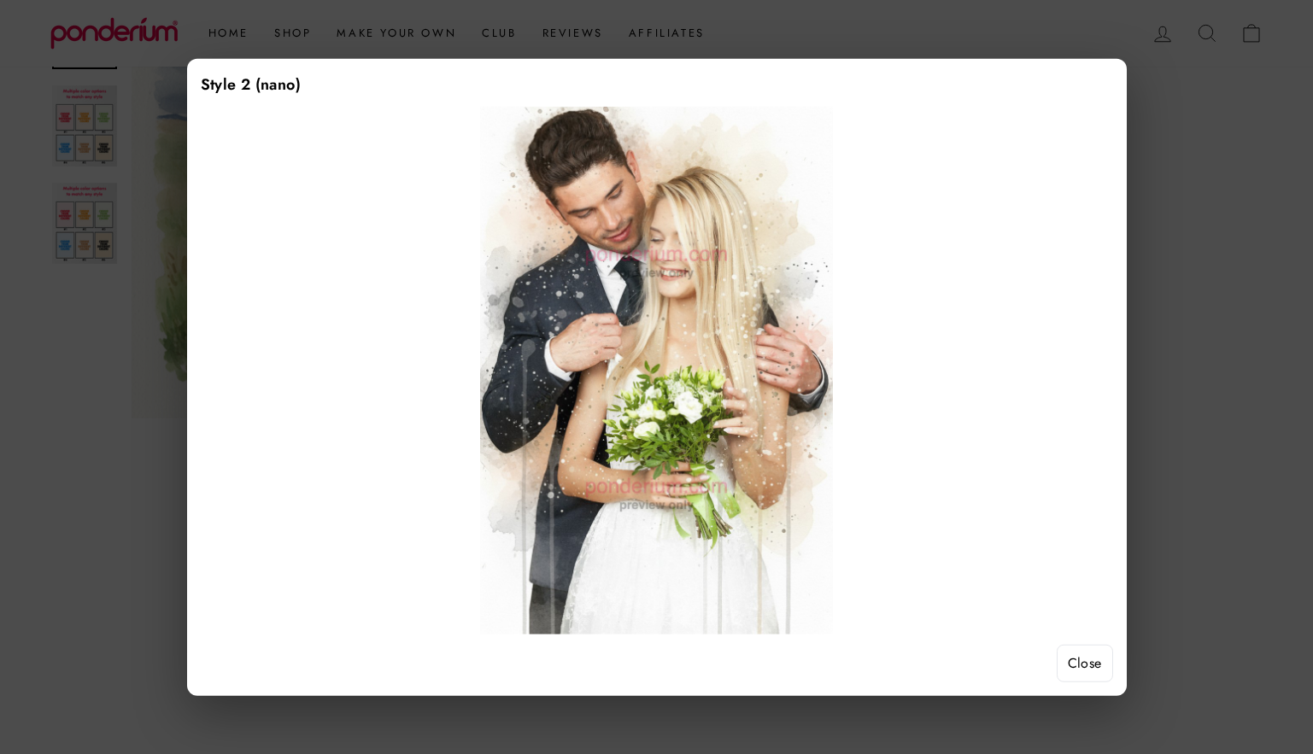
scroll to position [866, 0]
click at [1098, 672] on button "Close" at bounding box center [1085, 664] width 56 height 38
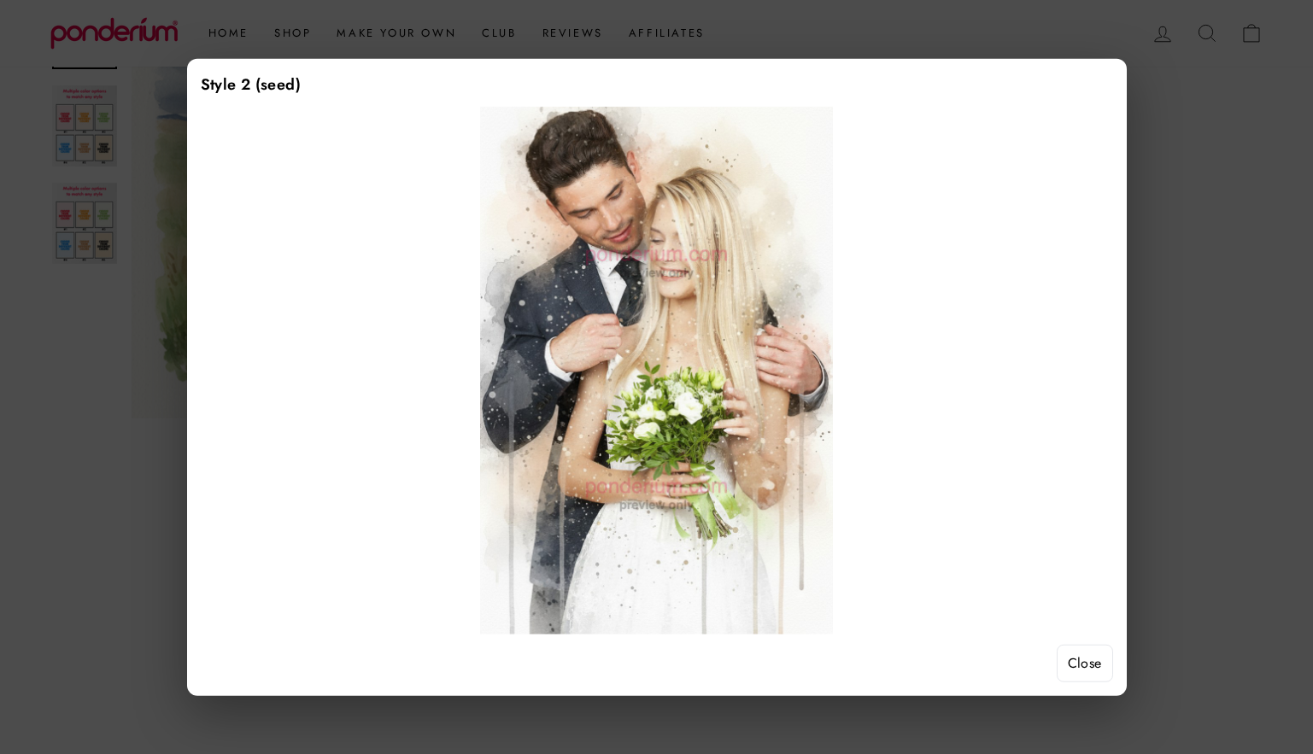
click at [1074, 668] on button "Close" at bounding box center [1085, 664] width 56 height 38
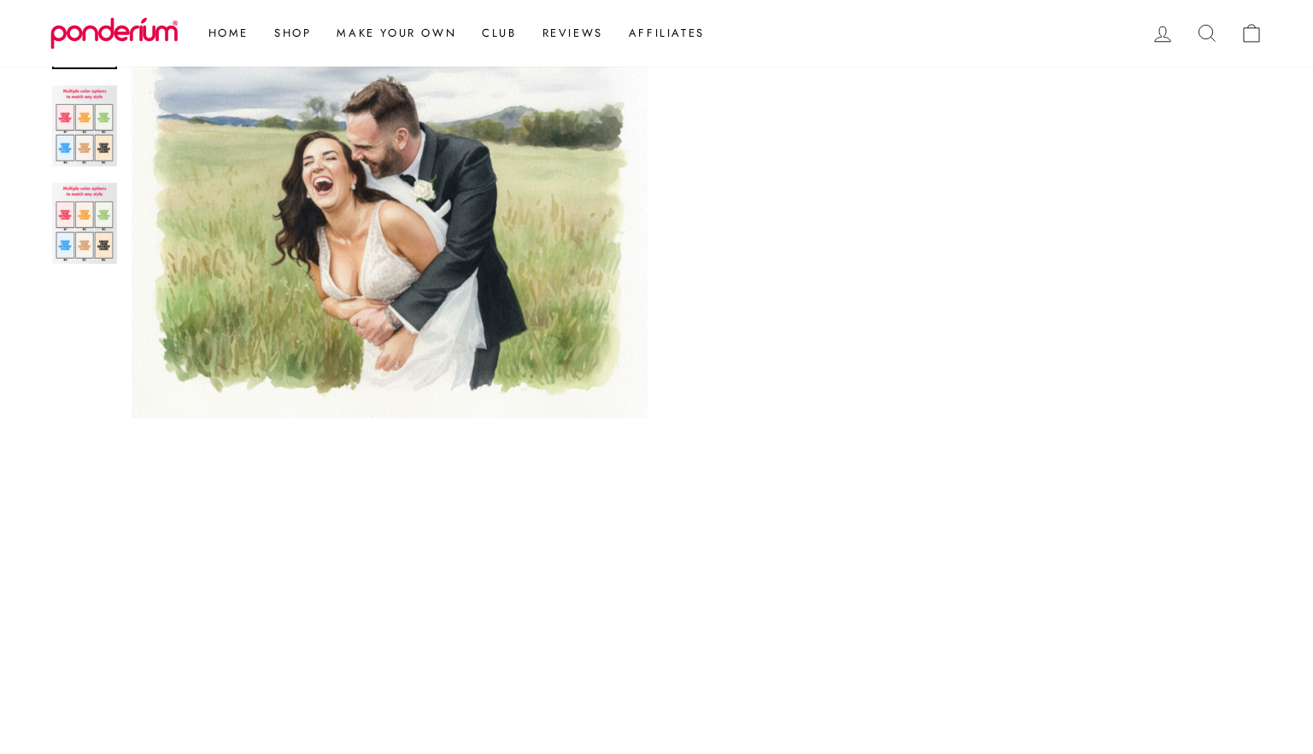
scroll to position [1172, 0]
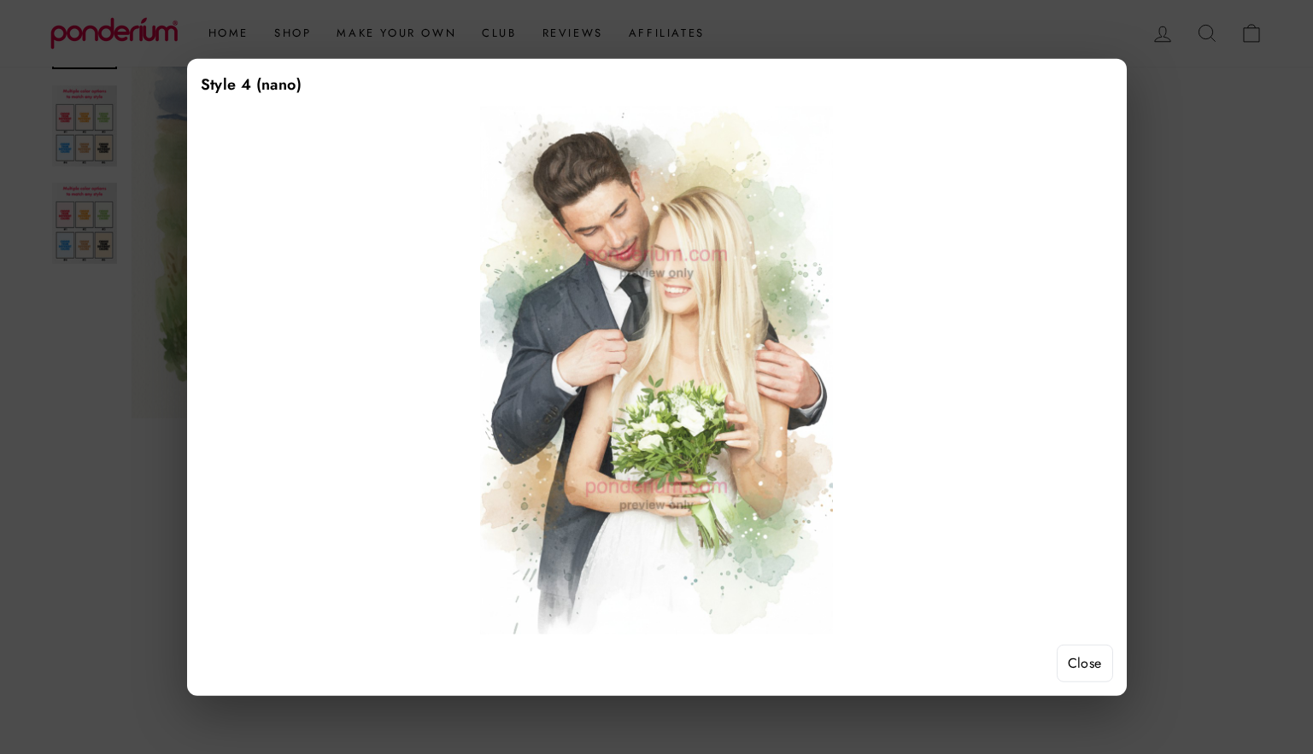
click at [1077, 661] on button "Close" at bounding box center [1085, 664] width 56 height 38
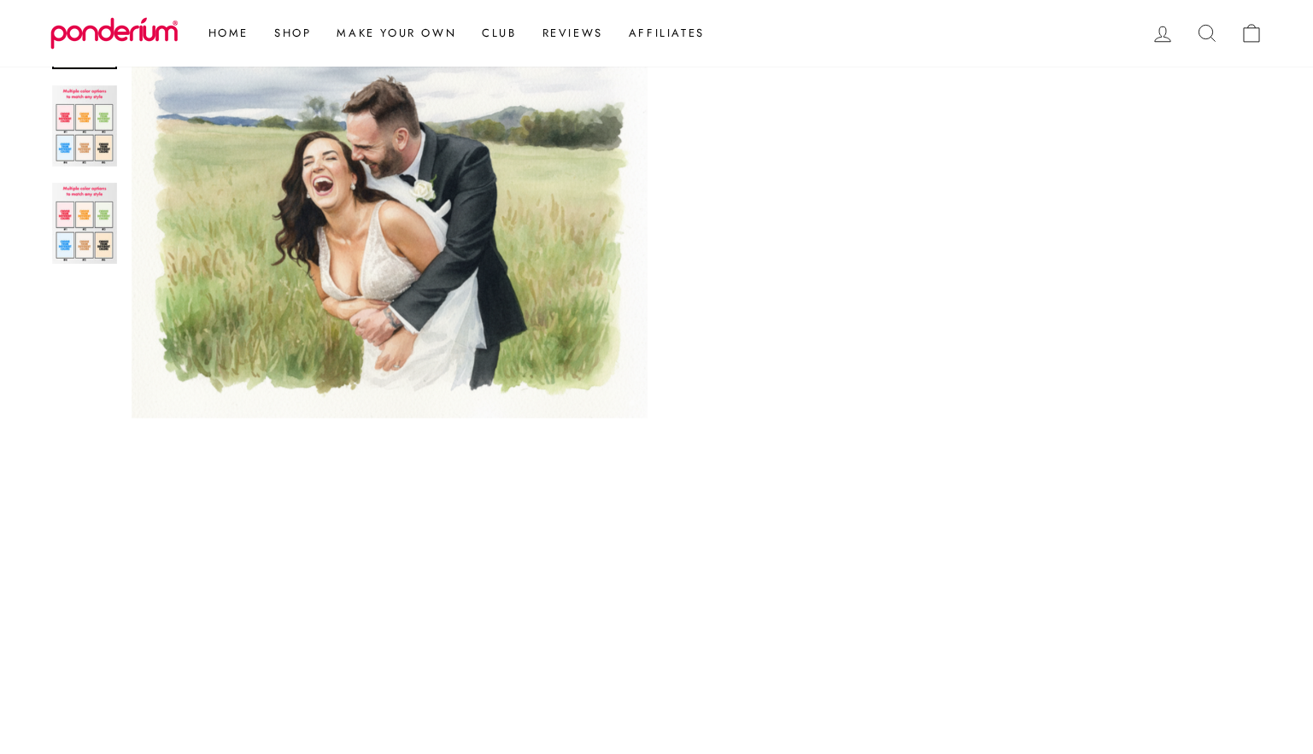
scroll to position [1383, 0]
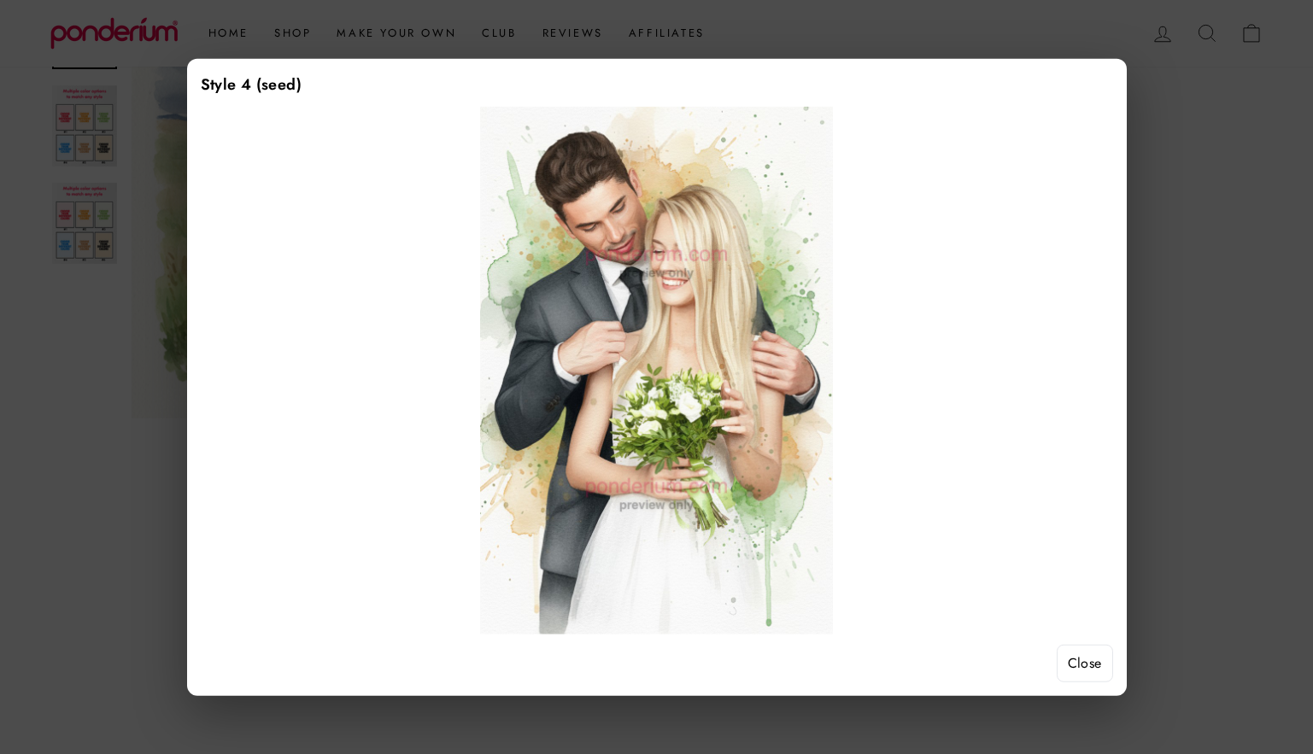
click at [1081, 656] on button "Close" at bounding box center [1085, 664] width 56 height 38
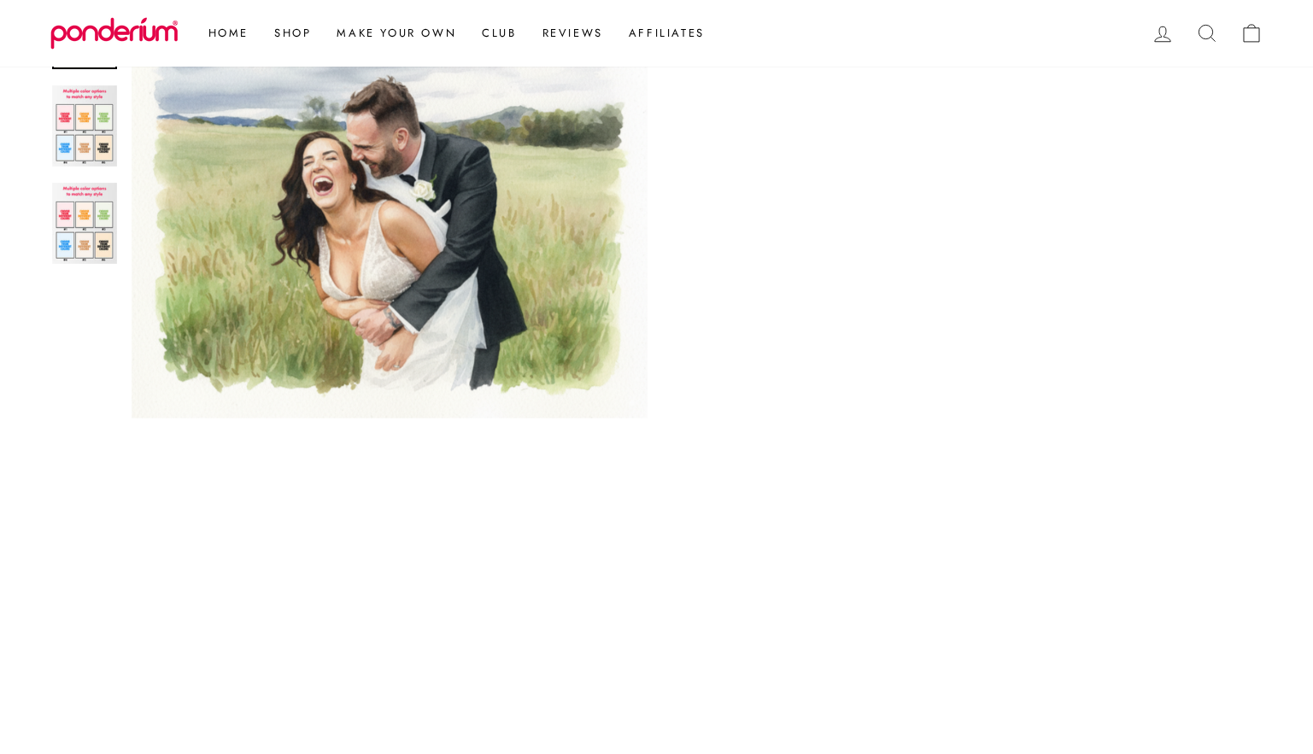
scroll to position [992, 0]
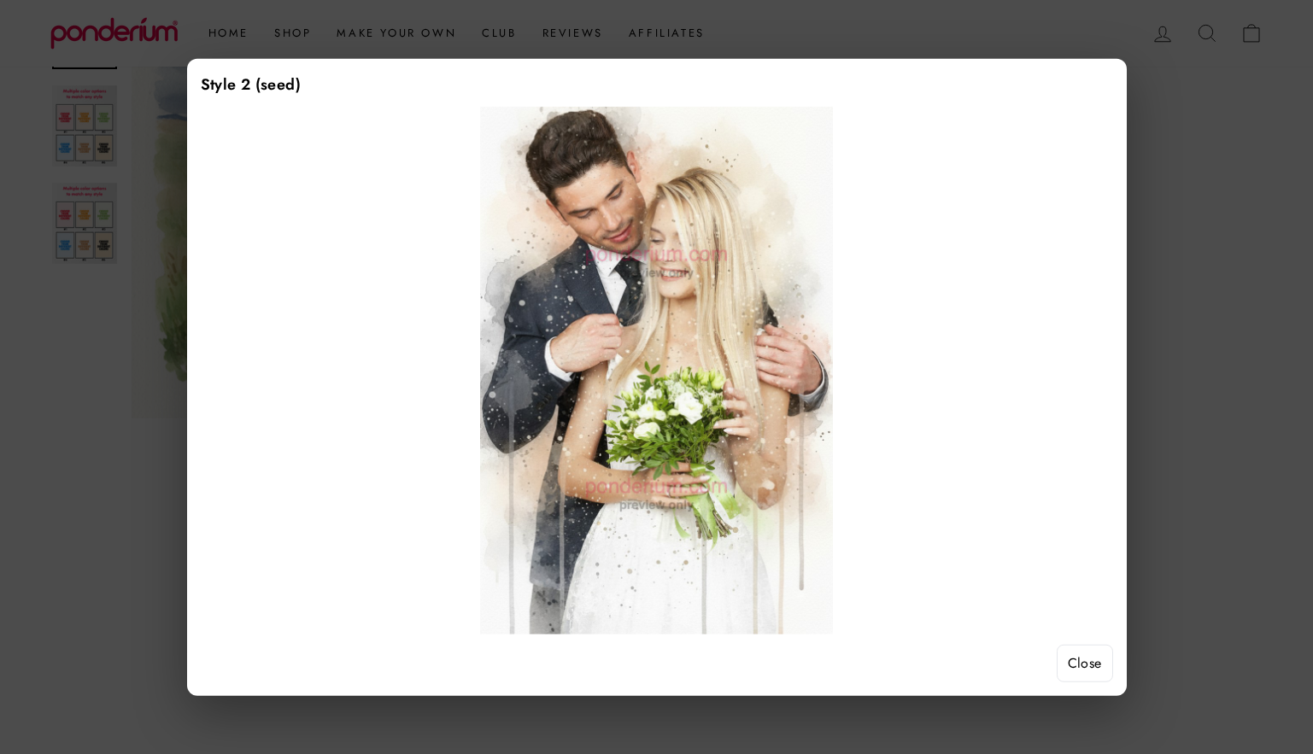
click at [1064, 657] on button "Close" at bounding box center [1085, 664] width 56 height 38
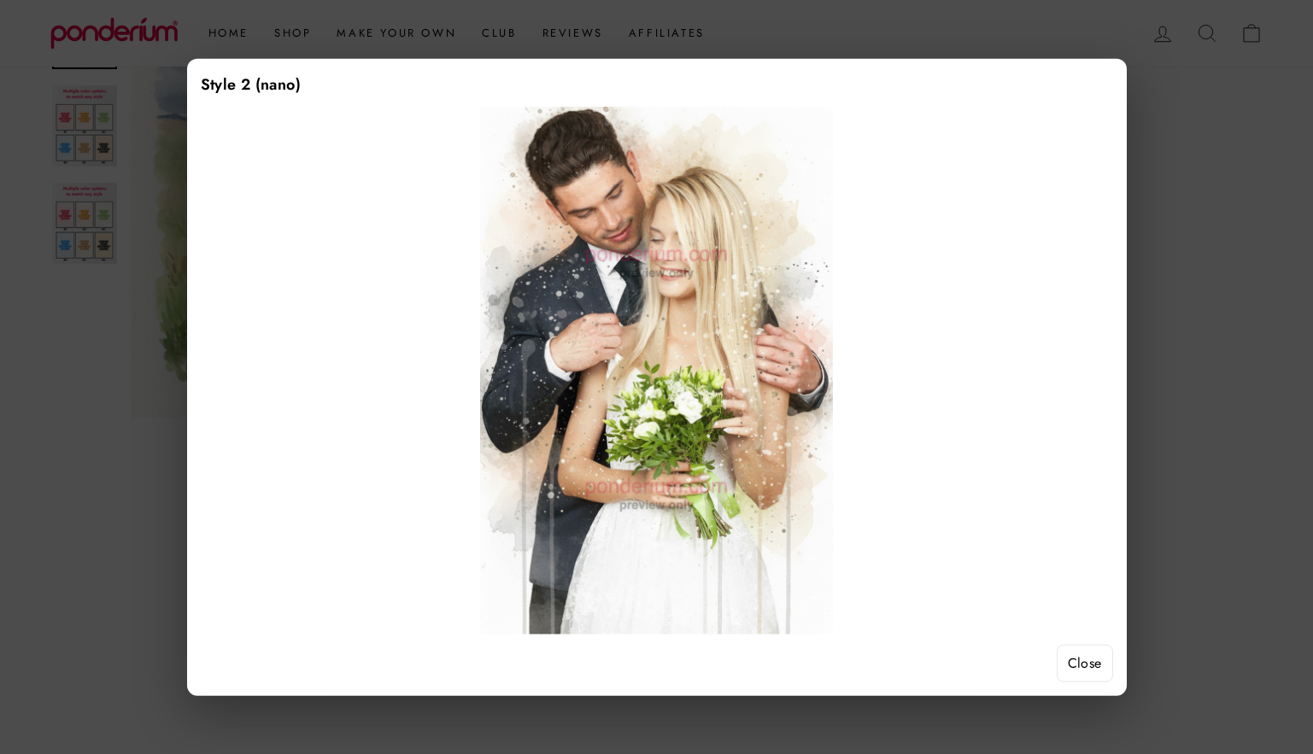
click at [1085, 671] on button "Close" at bounding box center [1085, 664] width 56 height 38
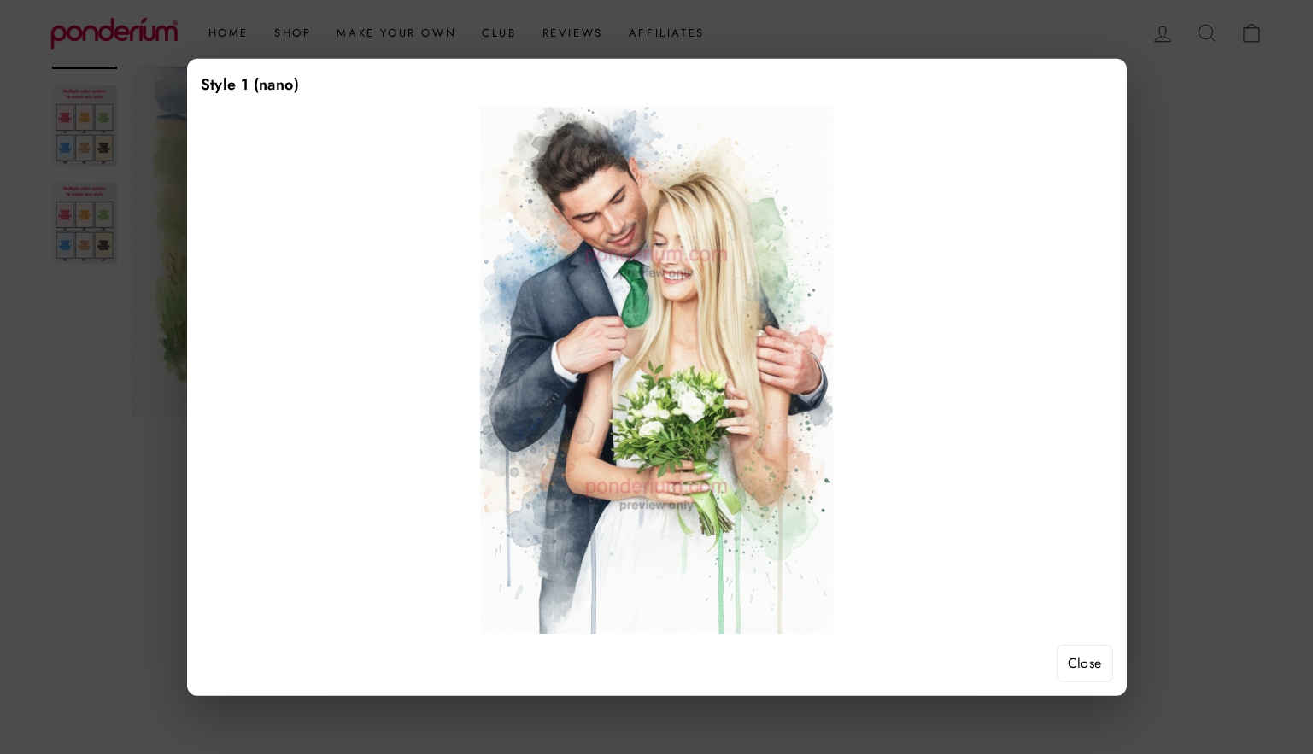
click at [1095, 667] on button "Close" at bounding box center [1085, 664] width 56 height 38
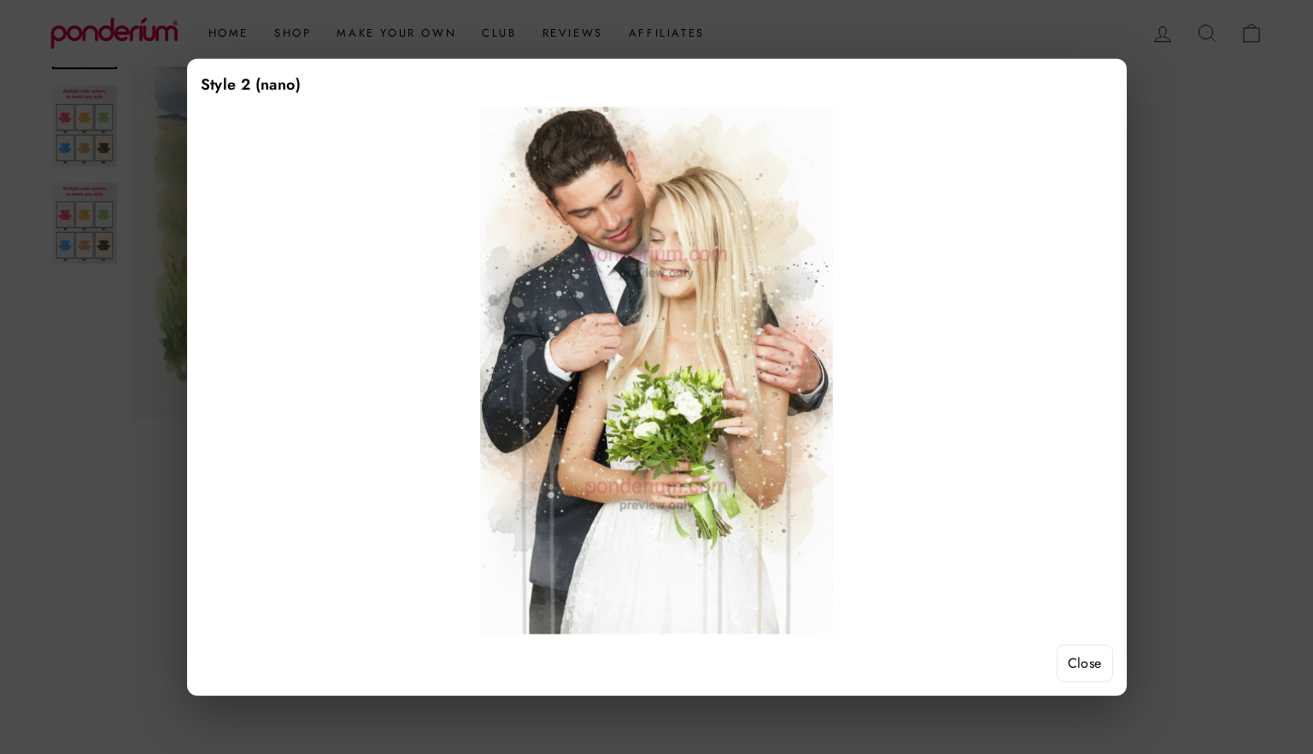
click at [1087, 671] on button "Close" at bounding box center [1085, 664] width 56 height 38
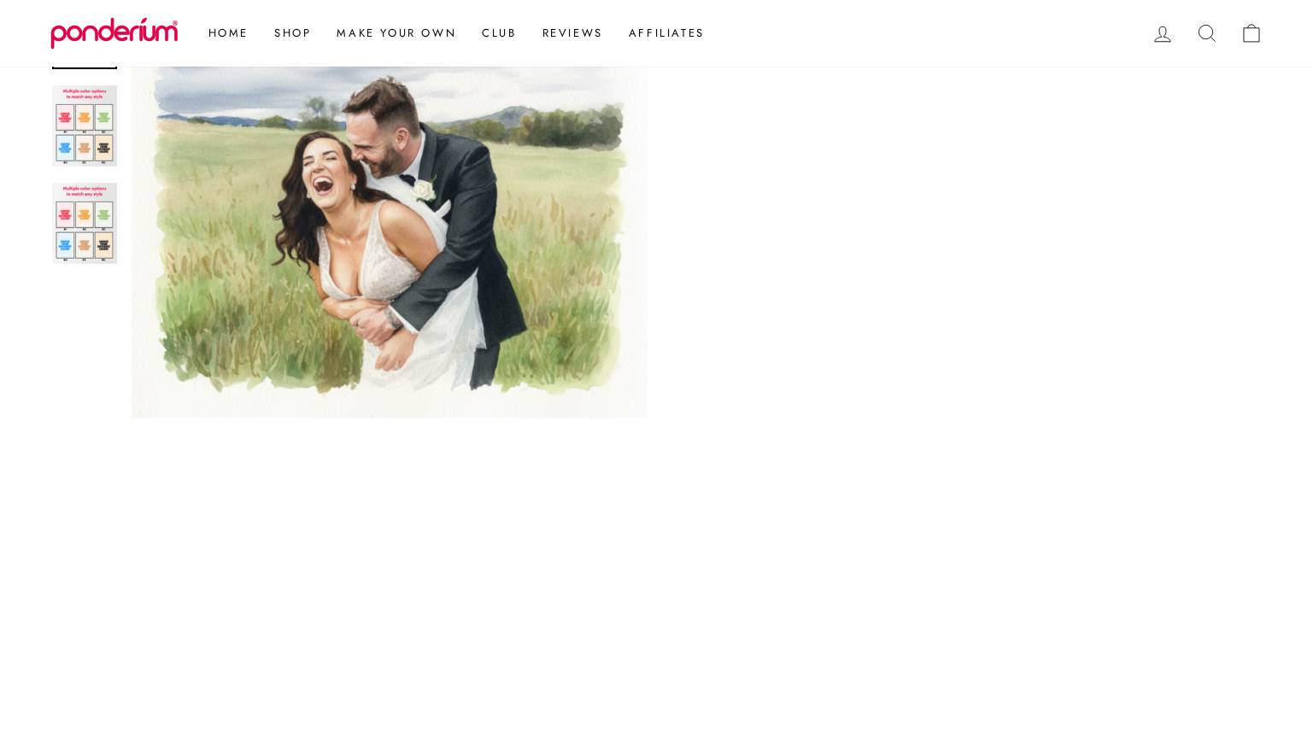
scroll to position [1429, 0]
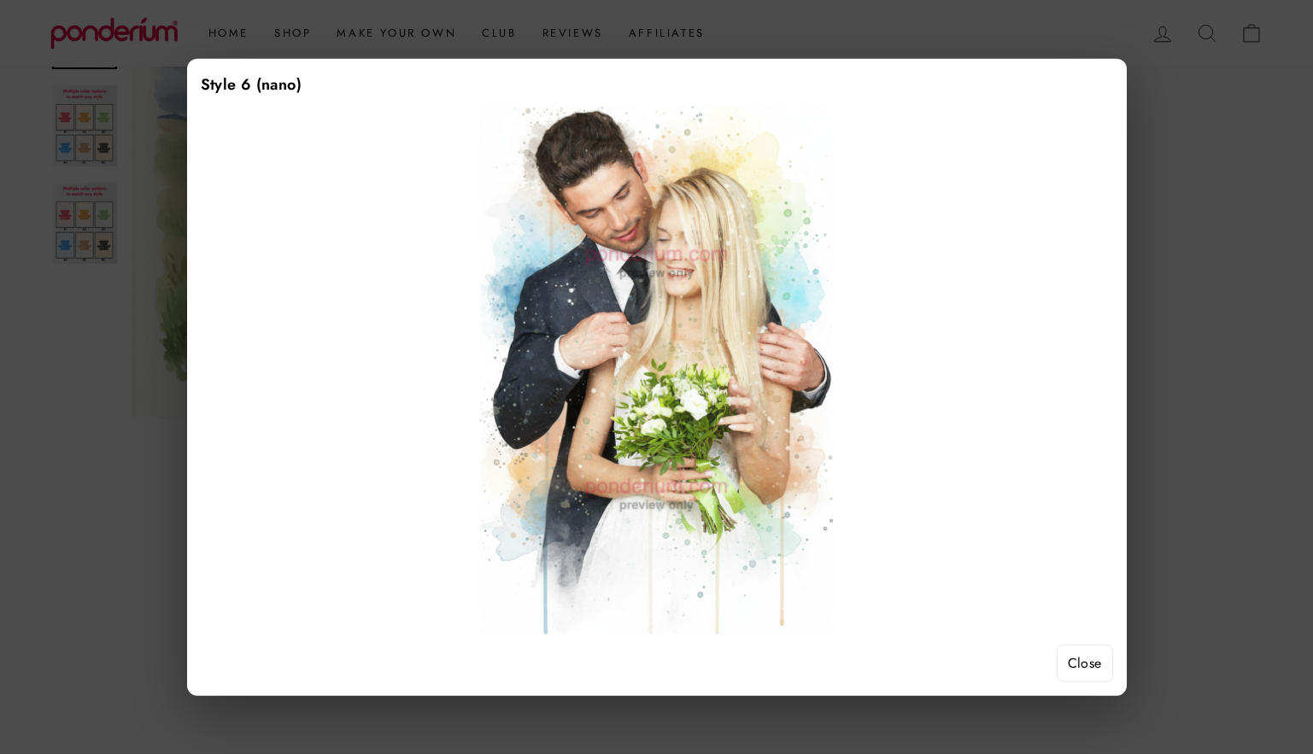
click at [1076, 665] on button "Close" at bounding box center [1085, 664] width 56 height 38
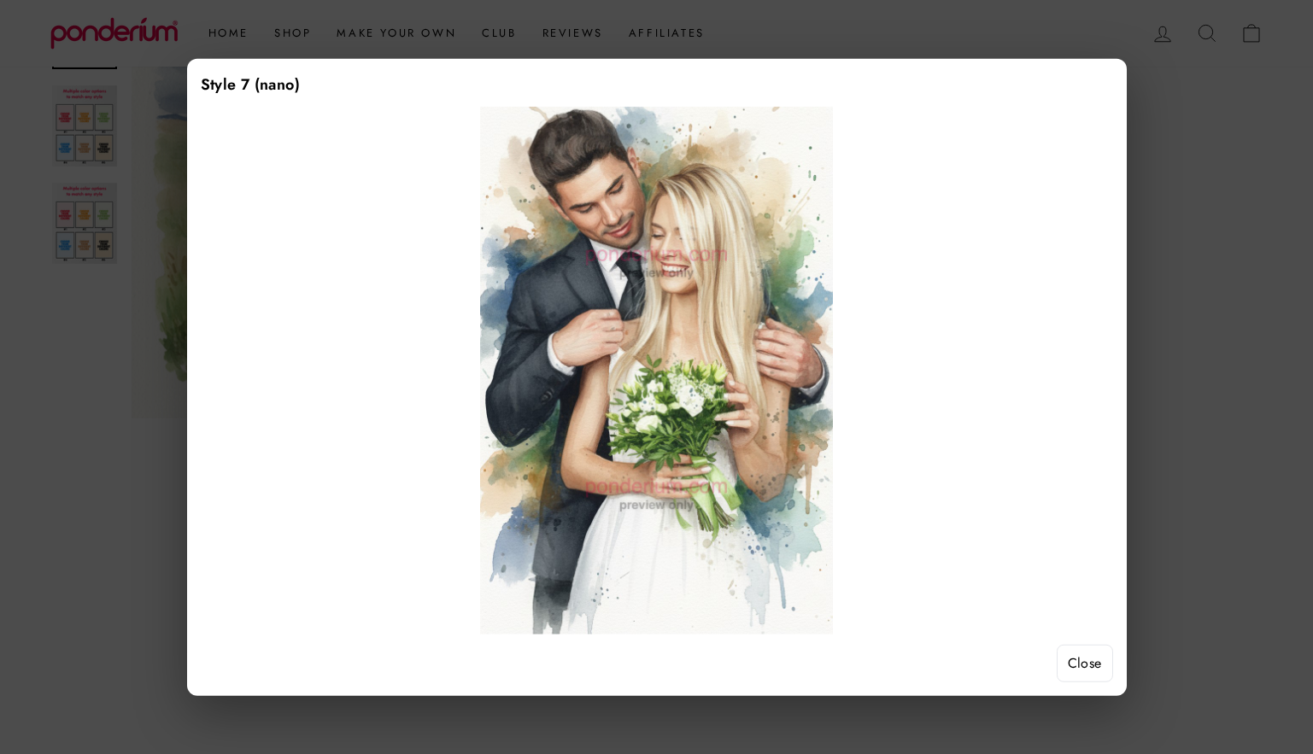
click at [1070, 672] on button "Close" at bounding box center [1085, 664] width 56 height 38
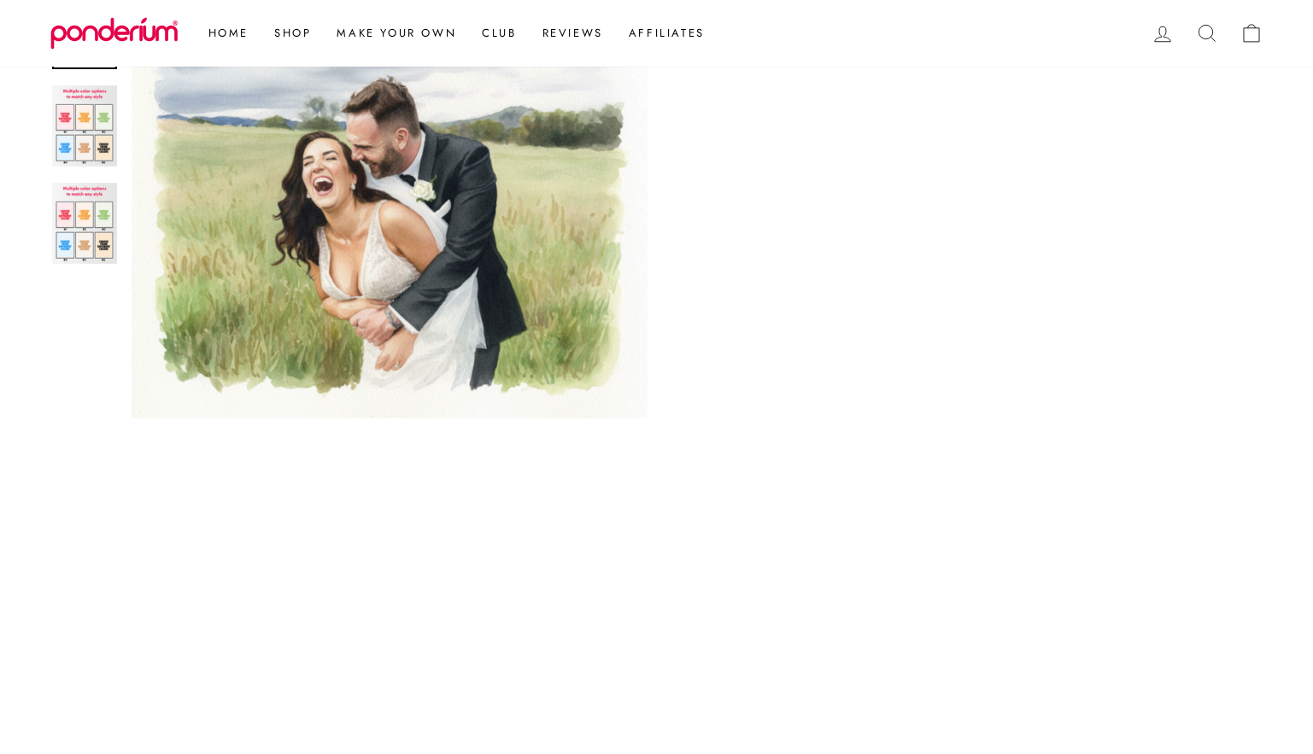
scroll to position [319, 0]
